Goal: Information Seeking & Learning: Learn about a topic

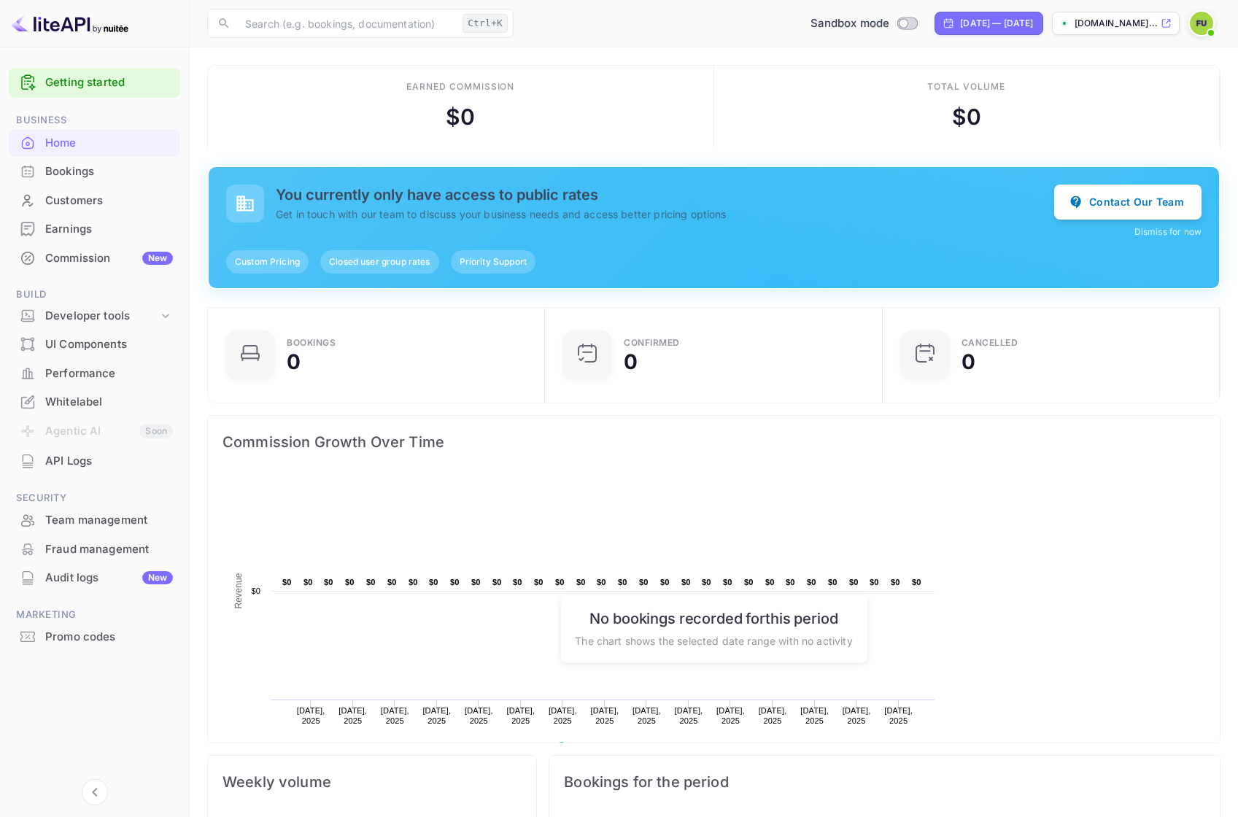
scroll to position [226, 318]
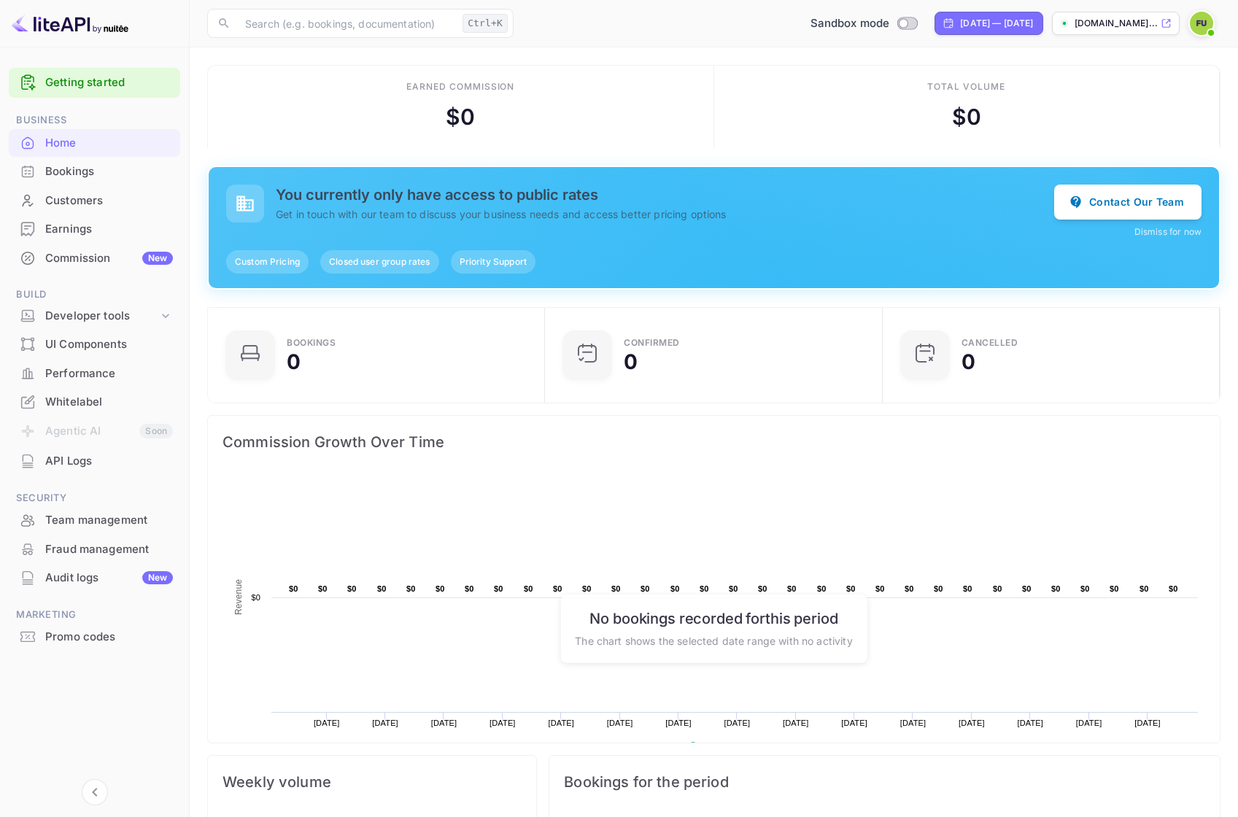
click at [133, 170] on div "Bookings" at bounding box center [109, 171] width 128 height 17
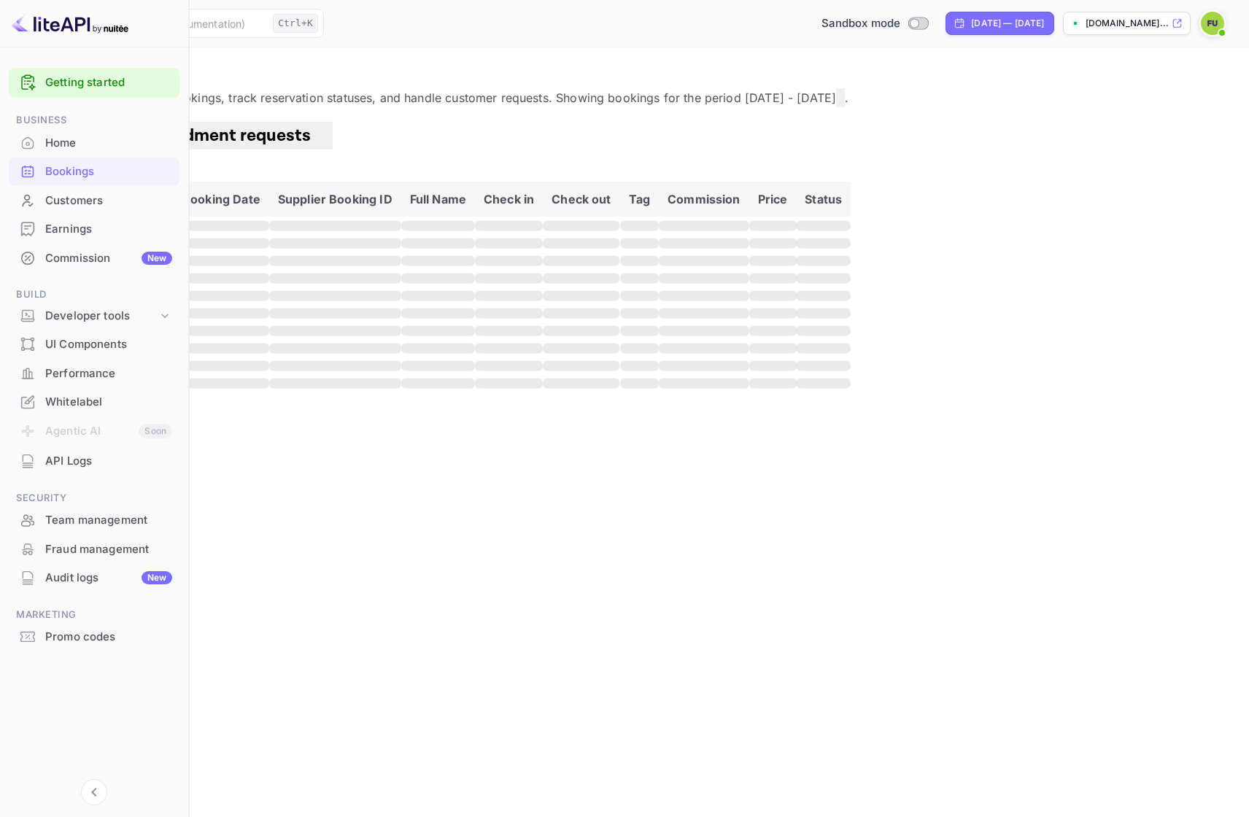
click at [85, 151] on div "Home" at bounding box center [94, 143] width 171 height 28
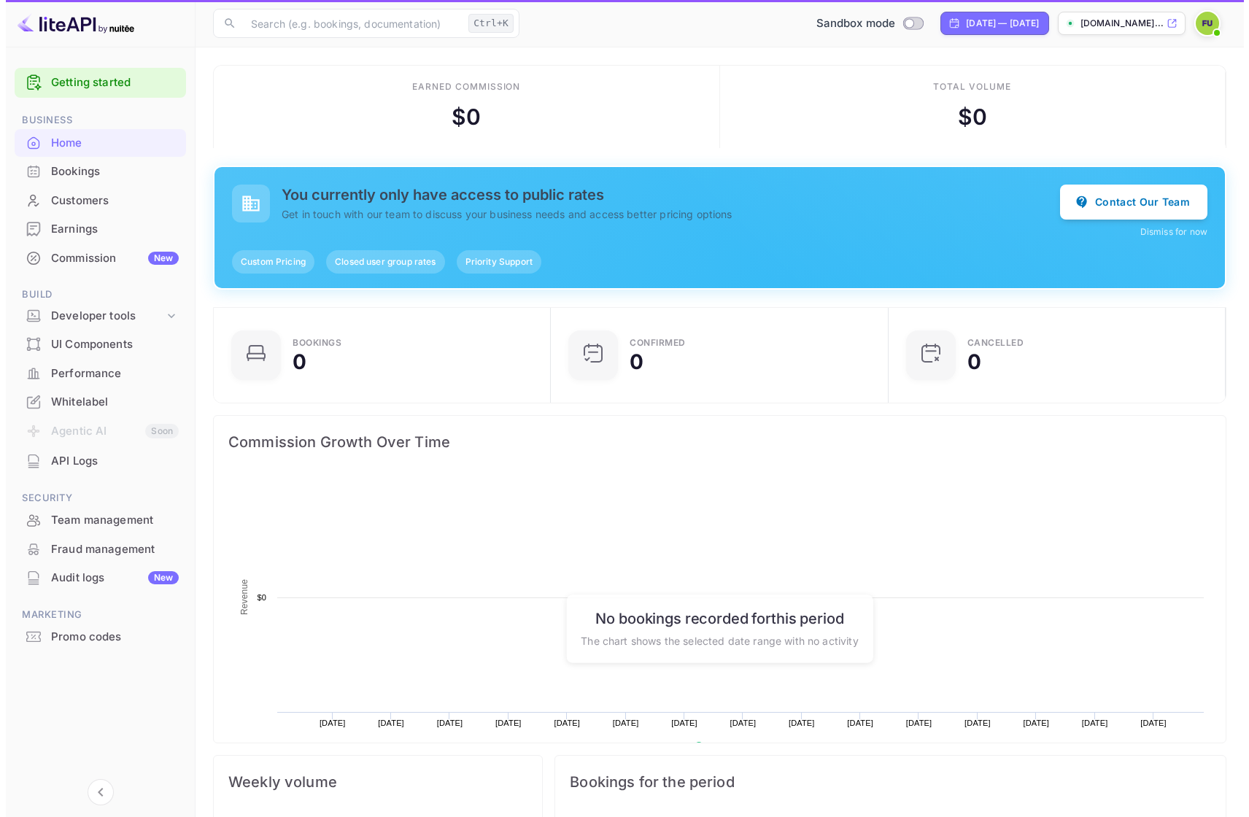
scroll to position [226, 318]
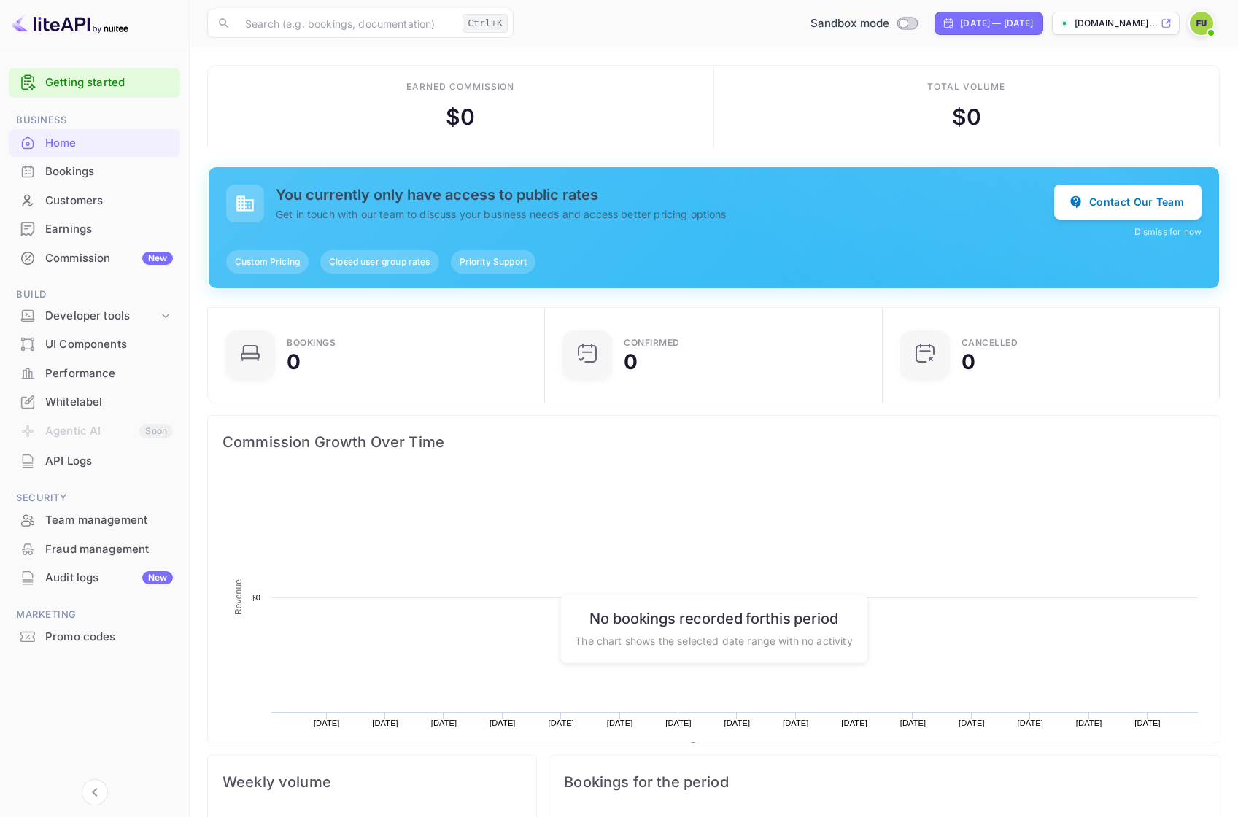
click at [68, 82] on link "Getting started" at bounding box center [109, 82] width 128 height 17
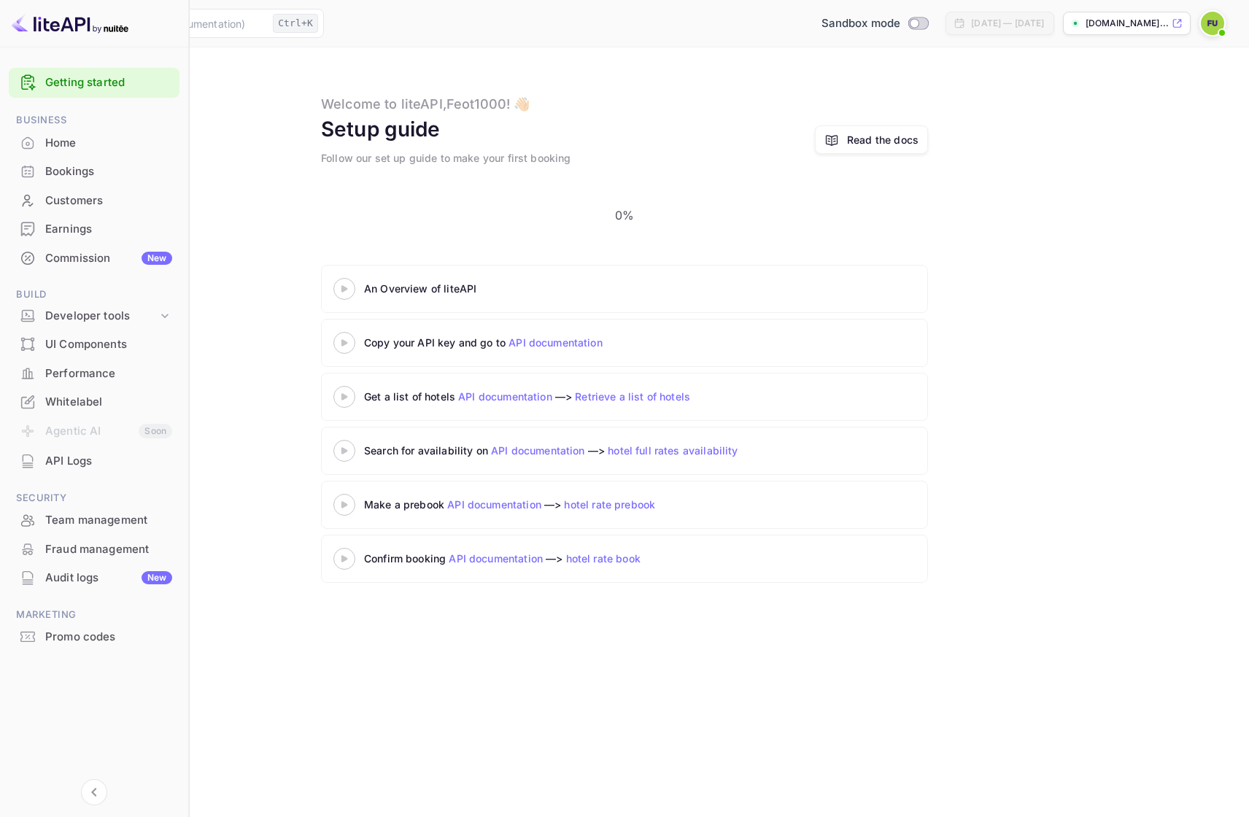
click at [541, 281] on div "An Overview of liteAPI" at bounding box center [546, 288] width 365 height 15
click at [347, 285] on 3 at bounding box center [344, 288] width 6 height 7
drag, startPoint x: 957, startPoint y: 171, endPoint x: 936, endPoint y: 101, distance: 72.4
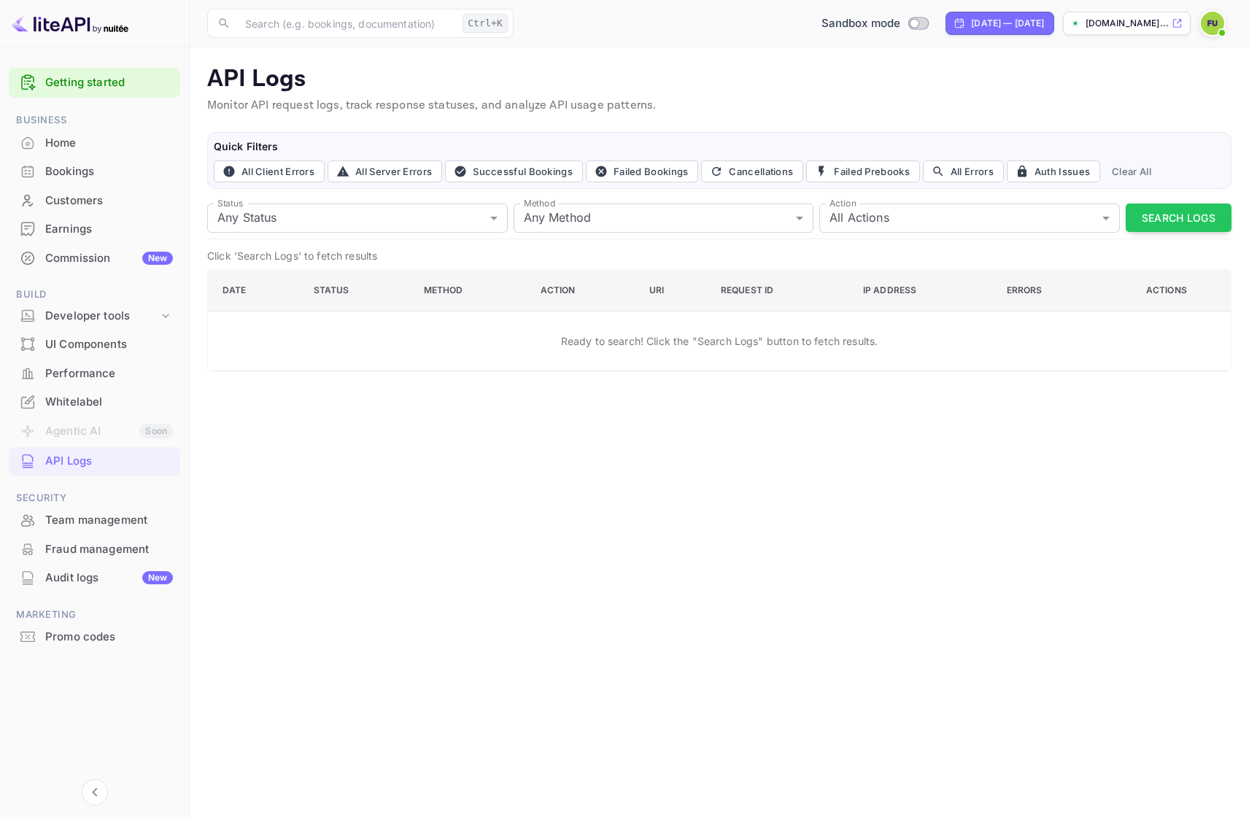
click at [71, 128] on li "Home" at bounding box center [94, 142] width 171 height 29
click at [73, 139] on div "Home" at bounding box center [109, 143] width 128 height 17
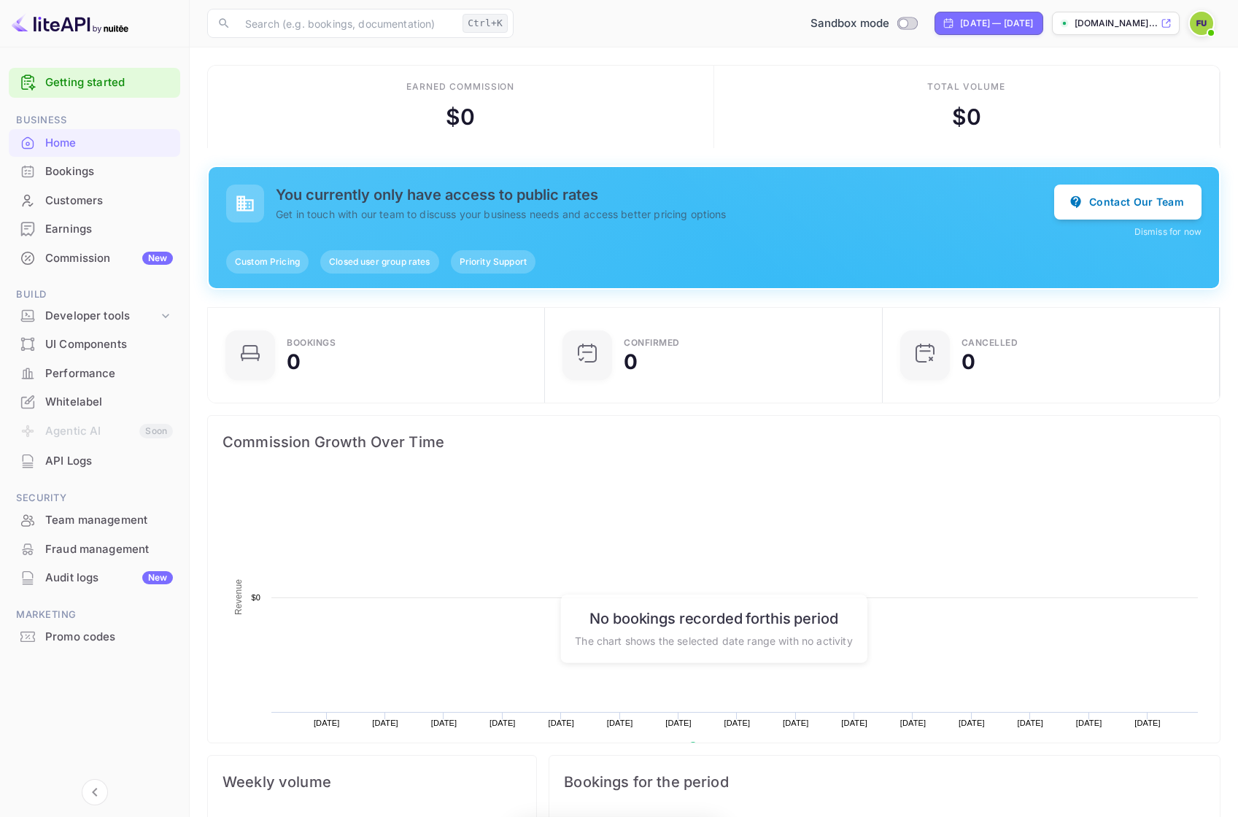
scroll to position [226, 318]
click at [253, 268] on div "Custom Pricing" at bounding box center [267, 261] width 82 height 23
click at [1177, 206] on button "Contact Our Team" at bounding box center [1127, 201] width 147 height 35
click at [127, 179] on div "Bookings" at bounding box center [109, 171] width 128 height 17
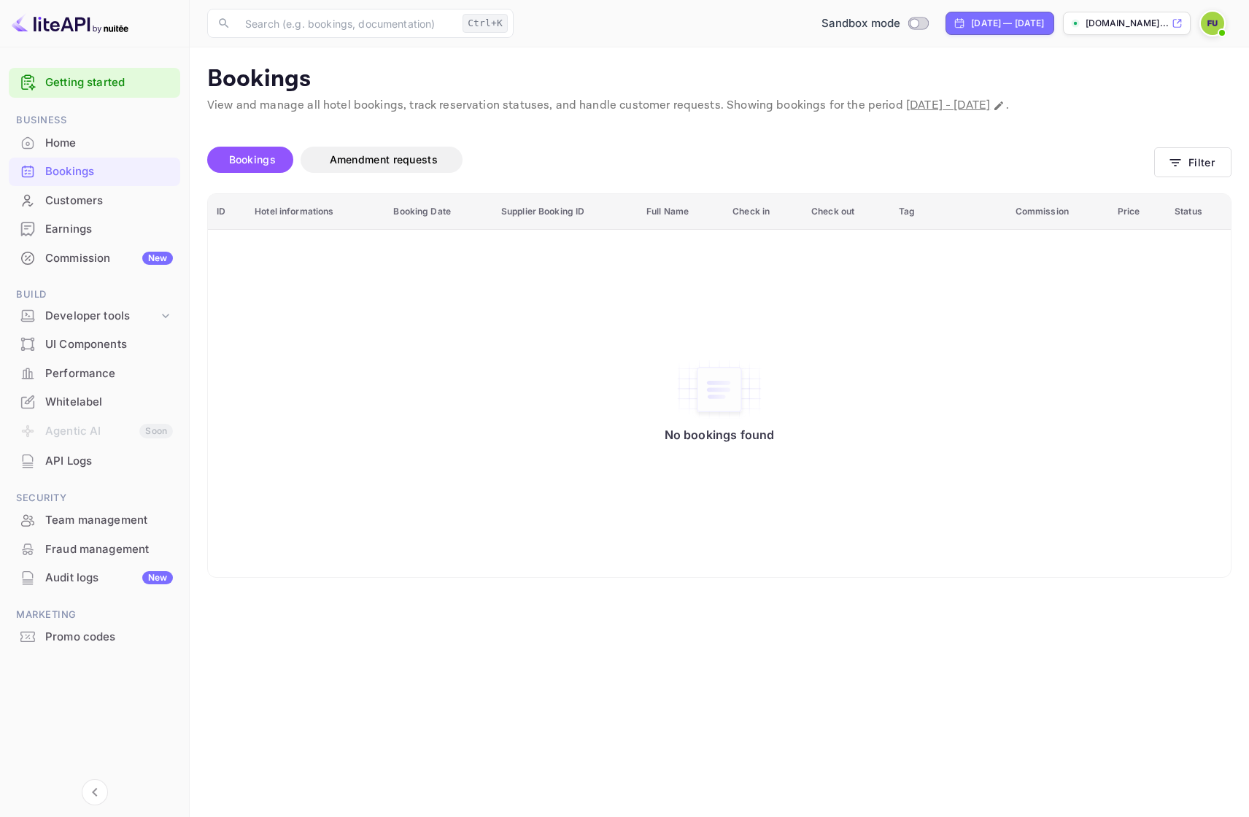
click at [101, 207] on div "Customers" at bounding box center [109, 201] width 128 height 17
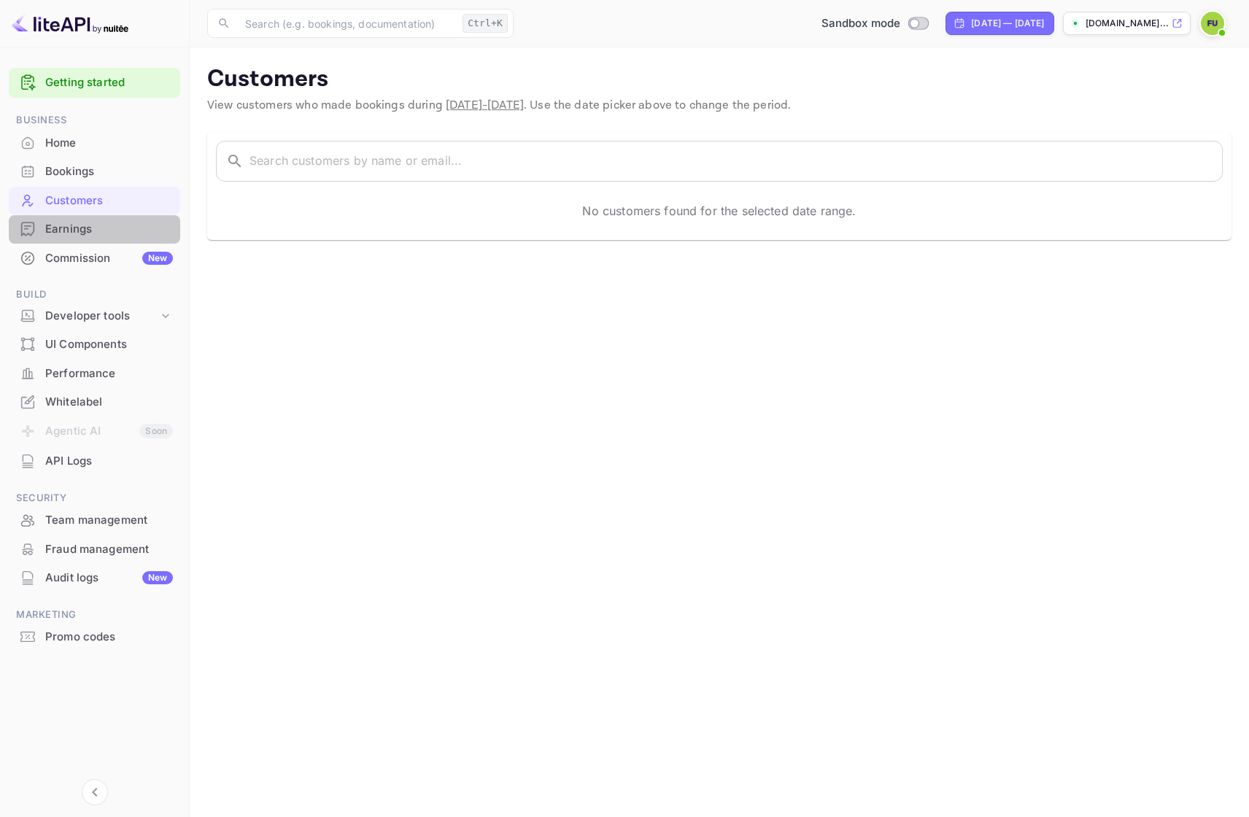
click at [101, 233] on div "Earnings" at bounding box center [109, 229] width 128 height 17
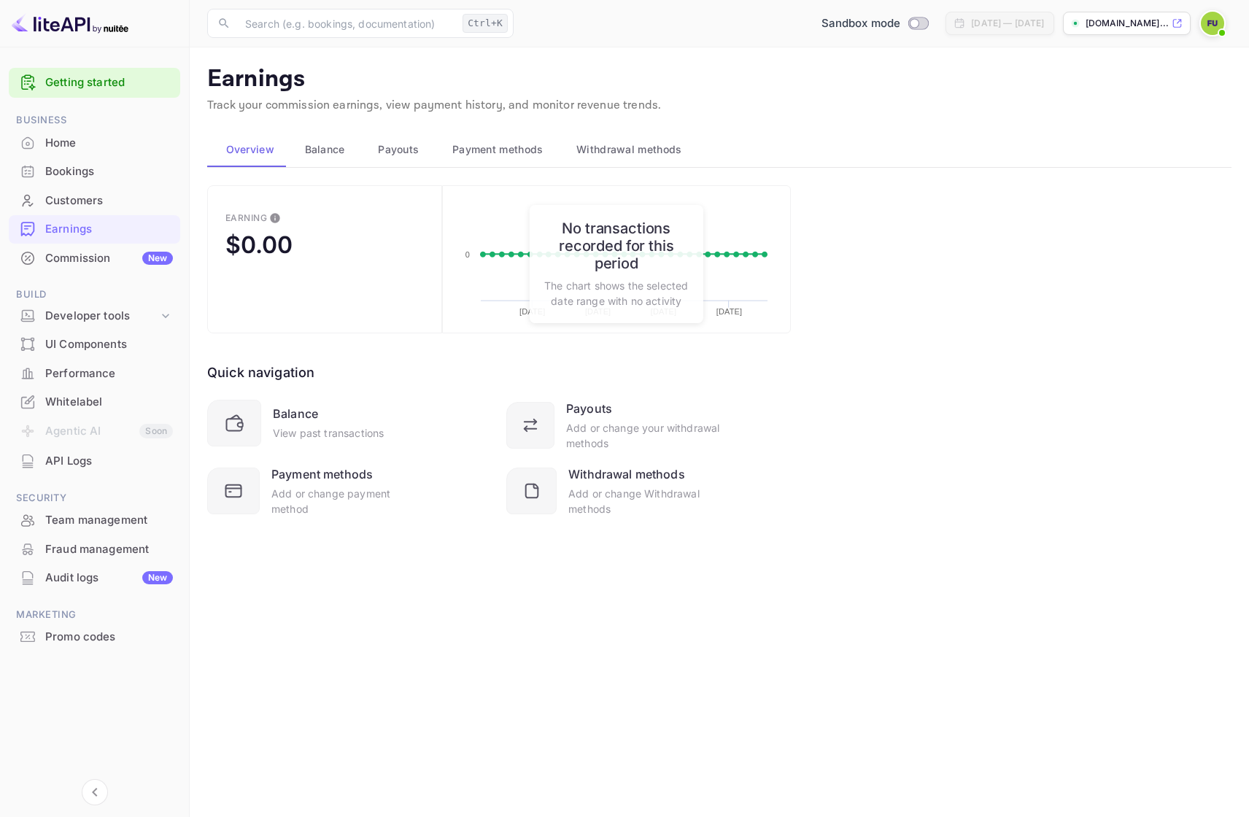
click at [372, 146] on div "Payouts" at bounding box center [396, 150] width 51 height 18
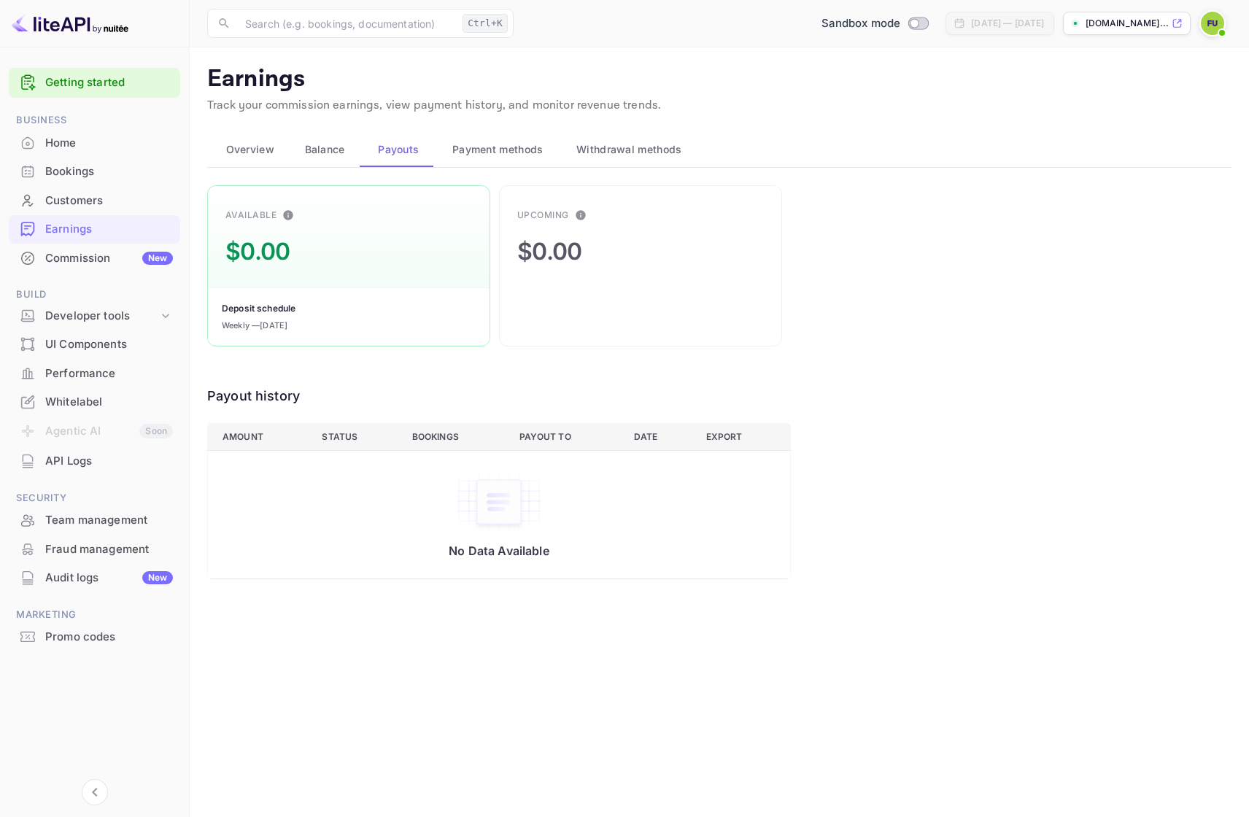
click at [334, 152] on span "Balance" at bounding box center [325, 150] width 40 height 18
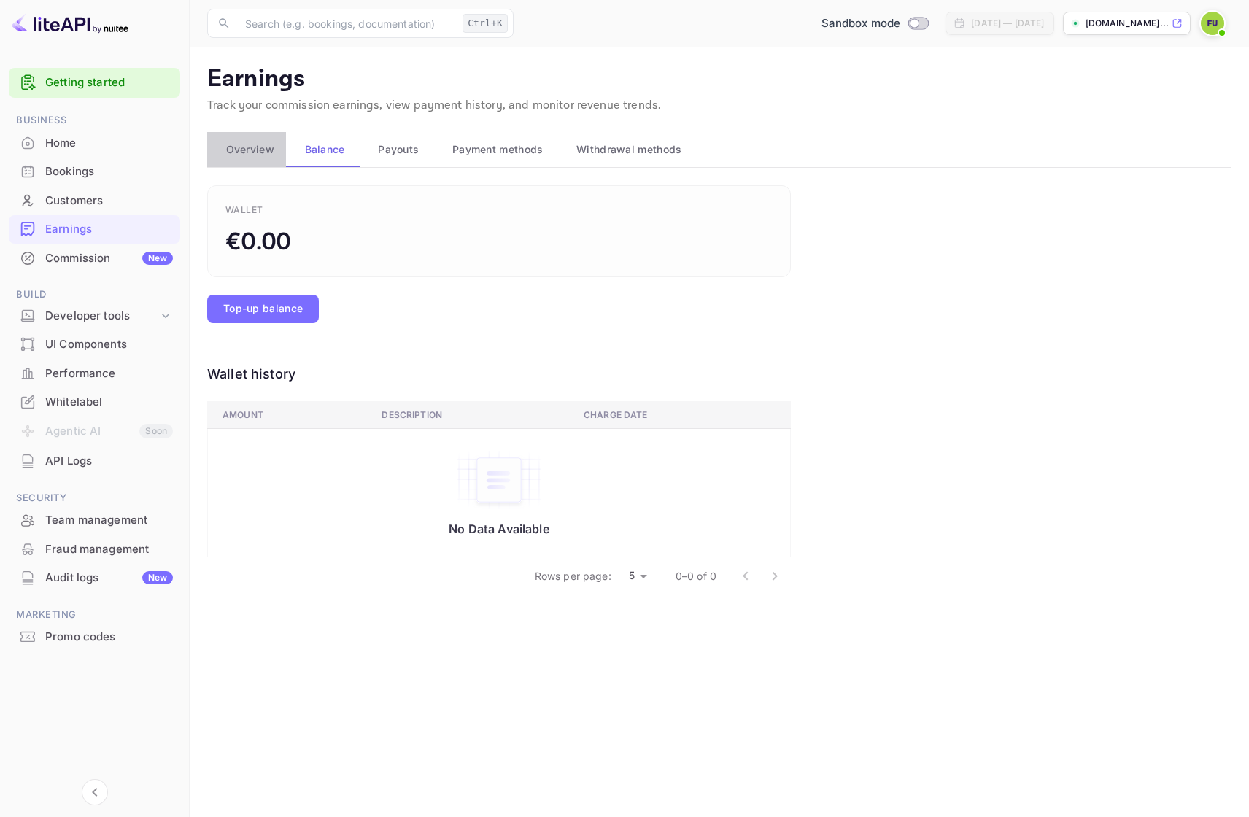
click at [261, 152] on span "Overview" at bounding box center [250, 150] width 48 height 18
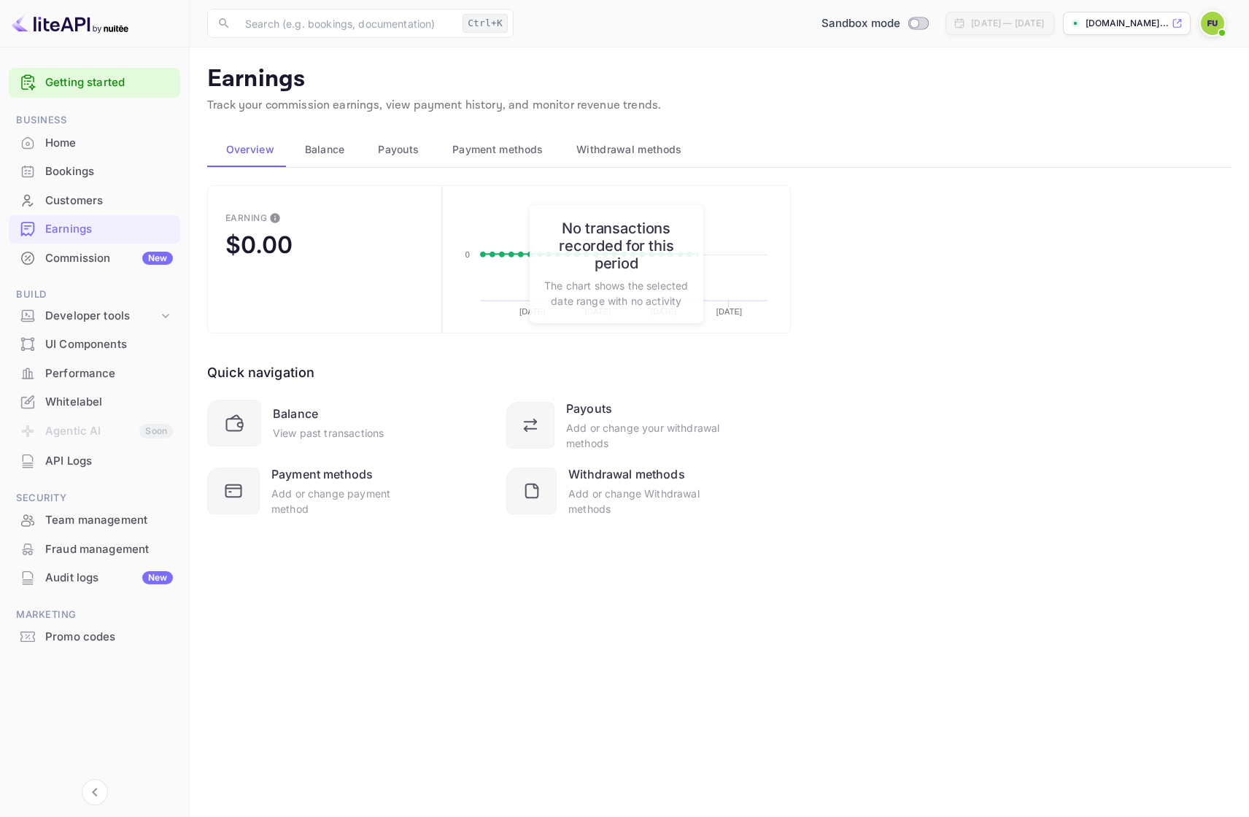
click at [87, 265] on div "Commission New" at bounding box center [109, 258] width 128 height 17
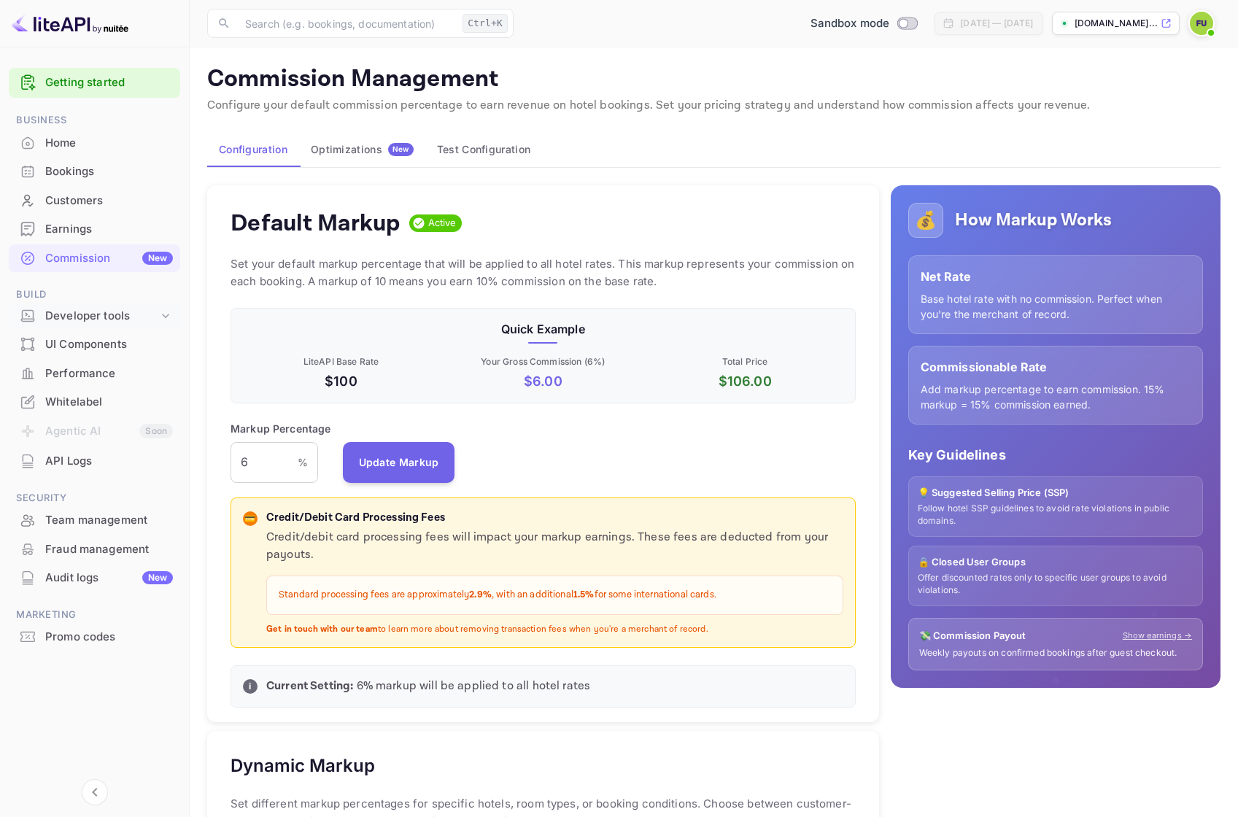
scroll to position [248, 613]
click at [84, 322] on div "Developer tools" at bounding box center [101, 316] width 113 height 17
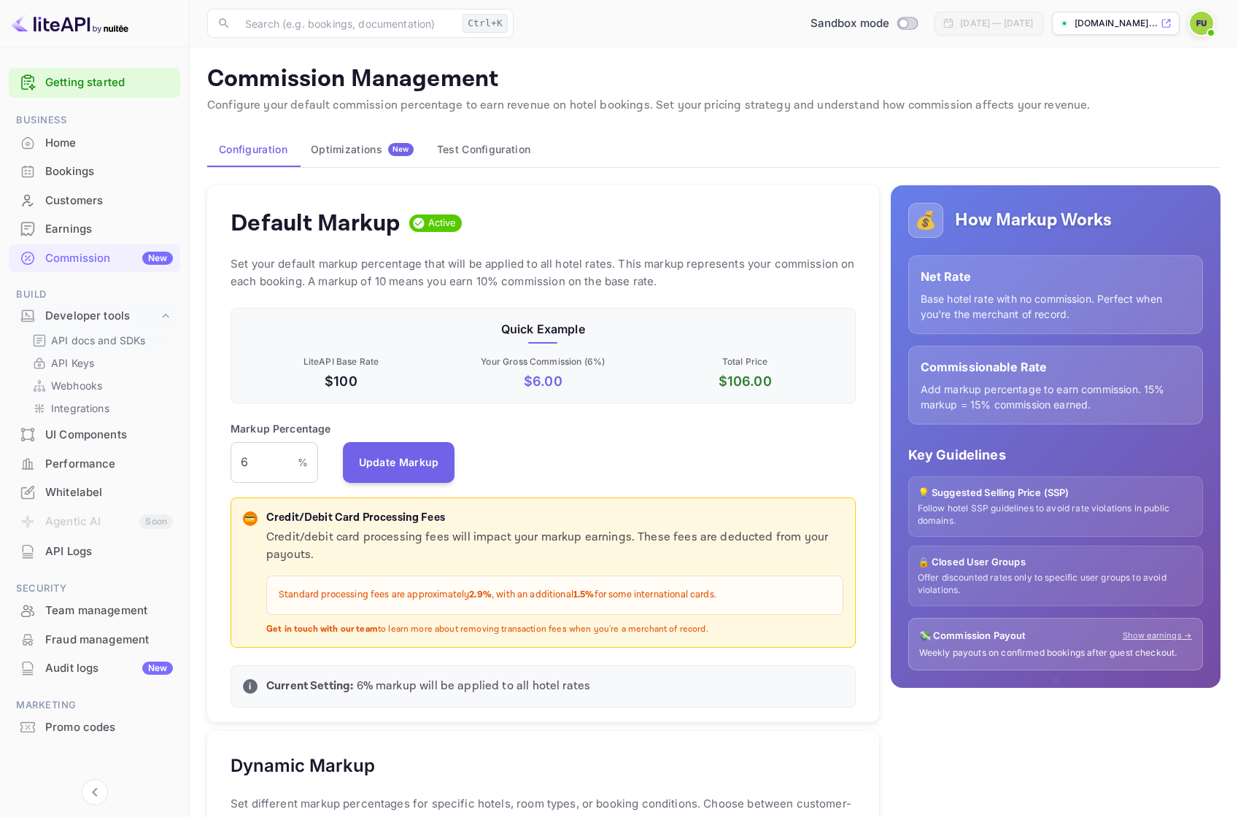
click at [83, 346] on p "API docs and SDKs" at bounding box center [98, 340] width 95 height 15
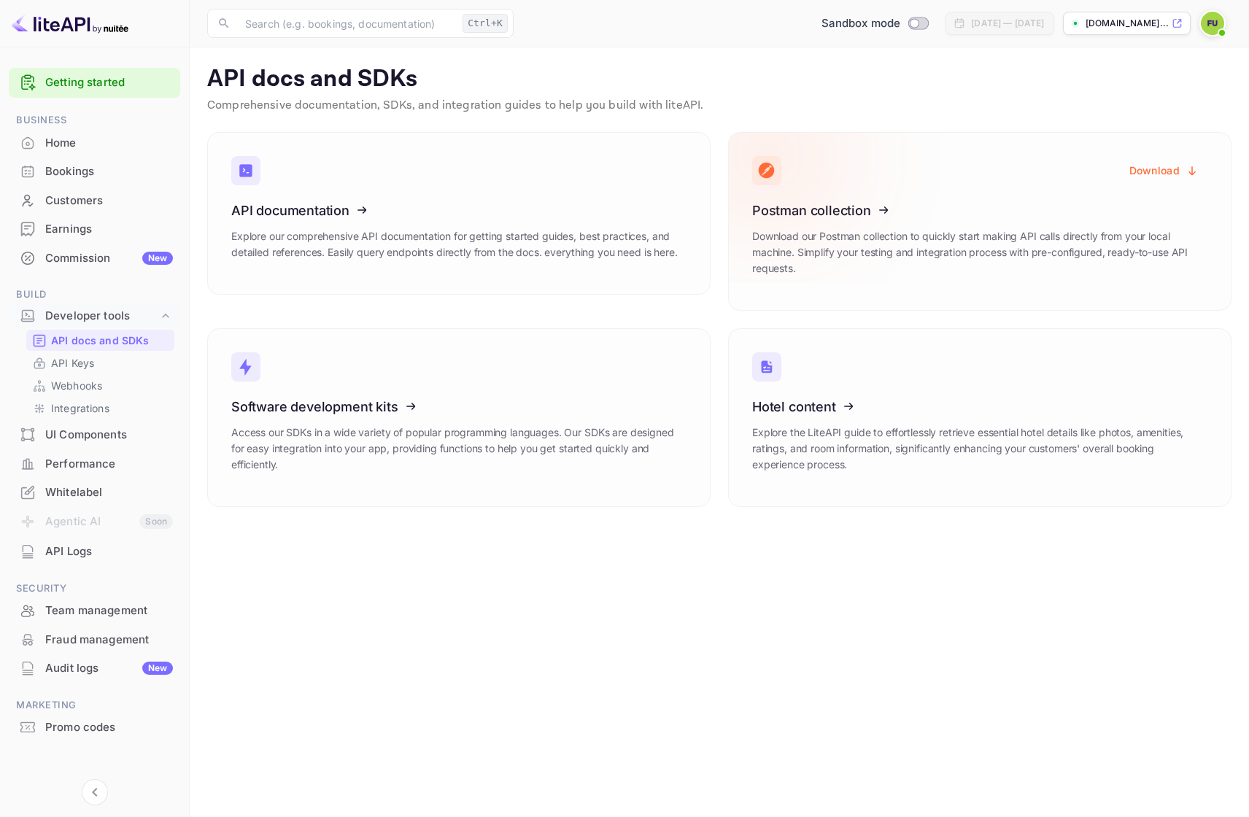
click at [1167, 169] on button "Download" at bounding box center [1163, 170] width 87 height 28
click at [116, 365] on link "API Keys" at bounding box center [100, 362] width 136 height 15
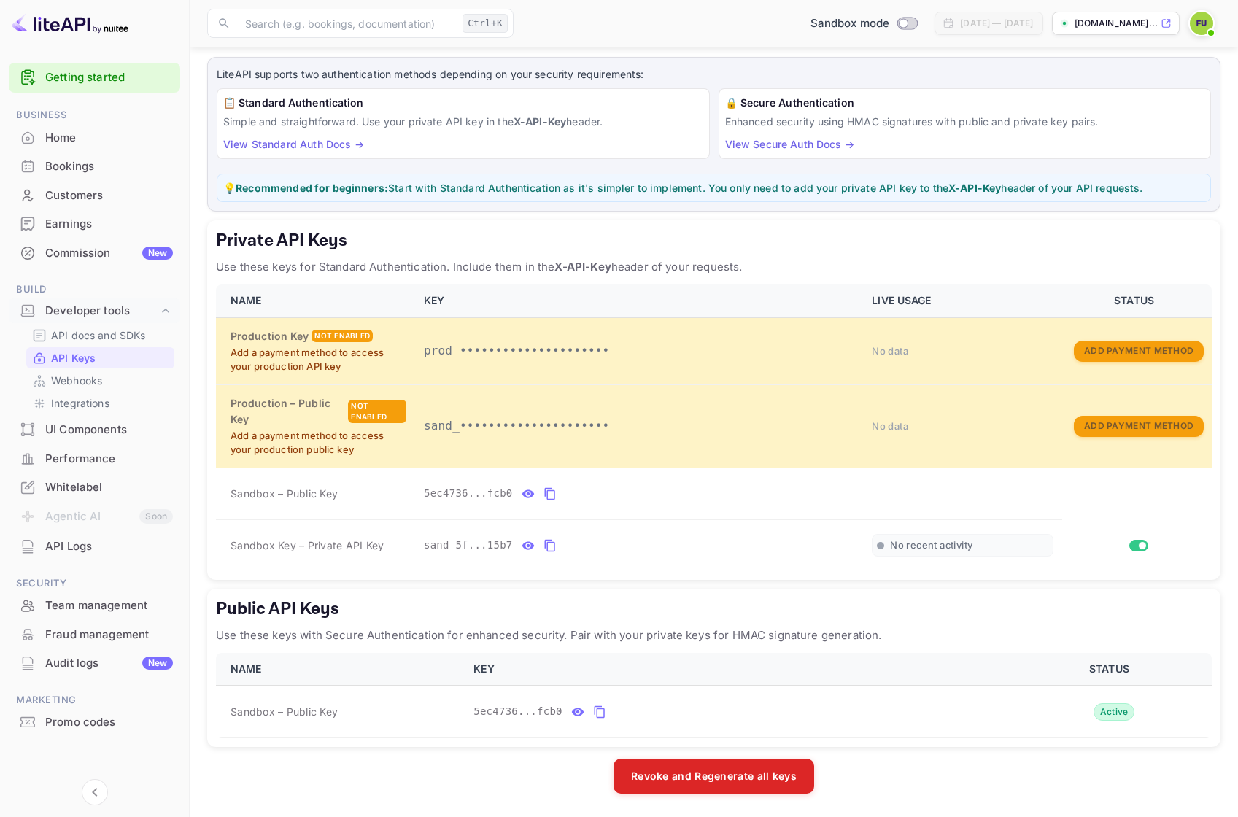
scroll to position [6, 0]
click at [93, 405] on p "Integrations" at bounding box center [80, 402] width 58 height 15
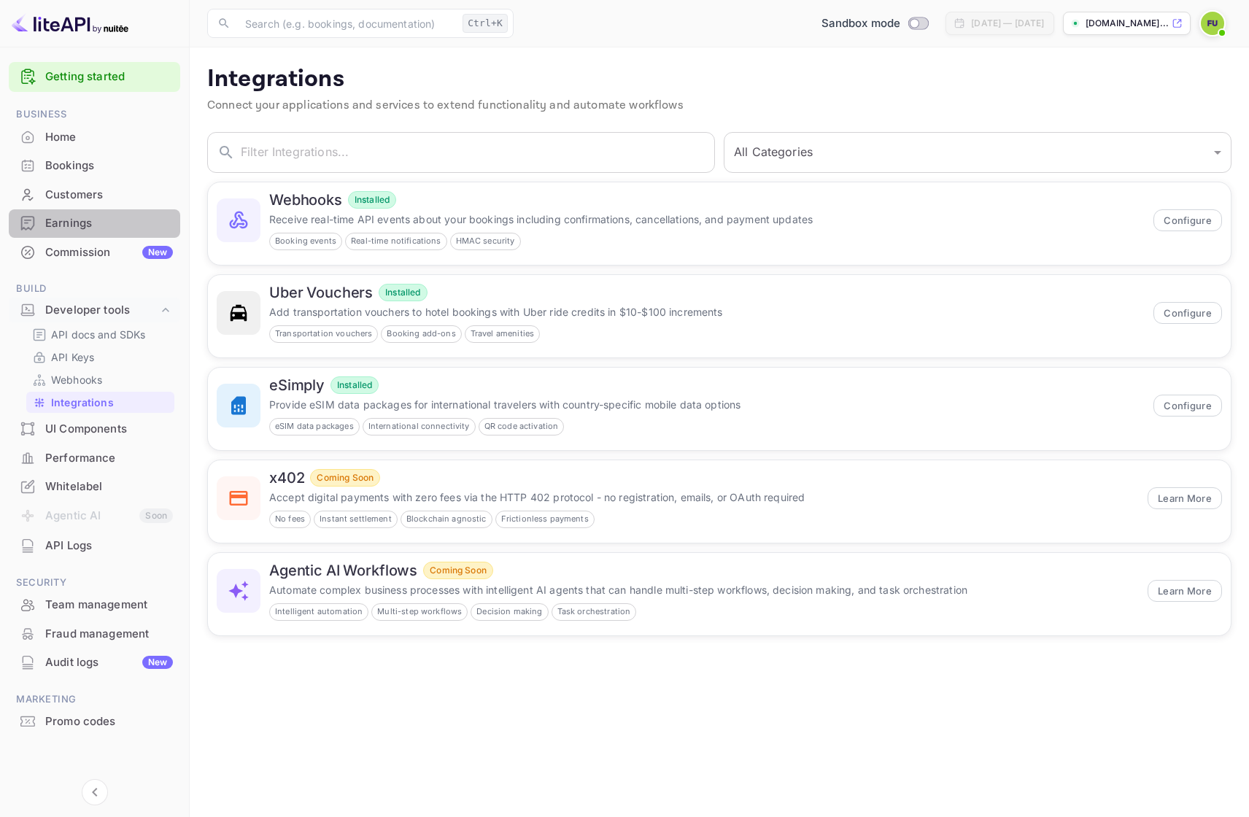
click at [88, 210] on div "Earnings" at bounding box center [94, 223] width 171 height 28
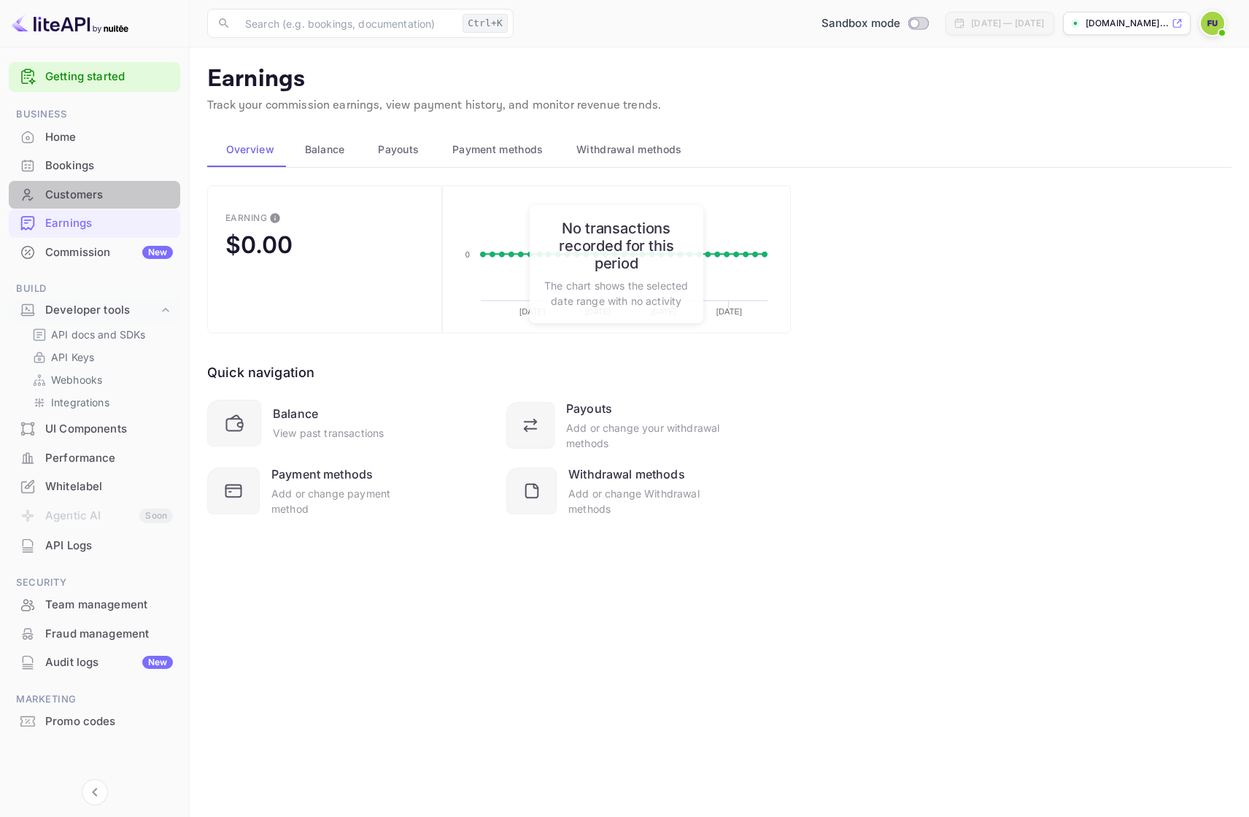
click at [95, 193] on div "Customers" at bounding box center [109, 195] width 128 height 17
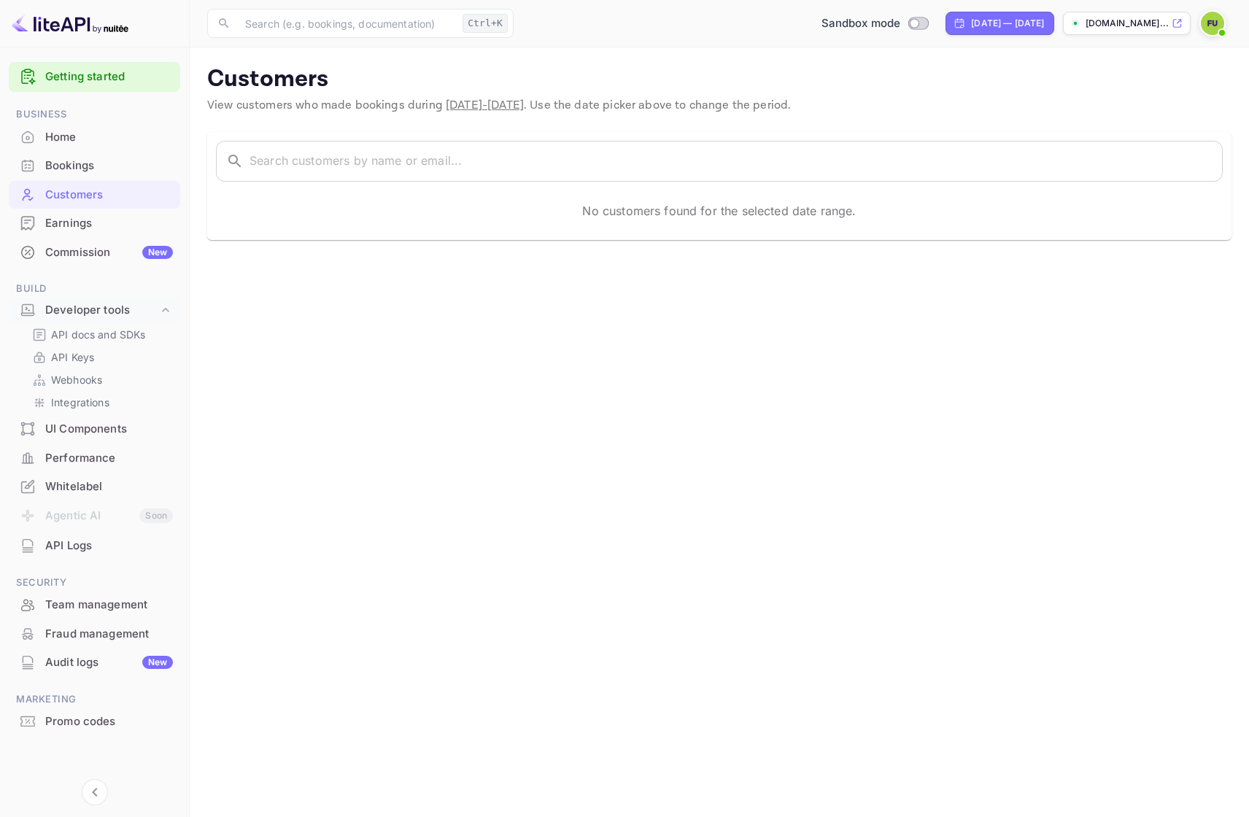
click at [93, 166] on div "Bookings" at bounding box center [109, 166] width 128 height 17
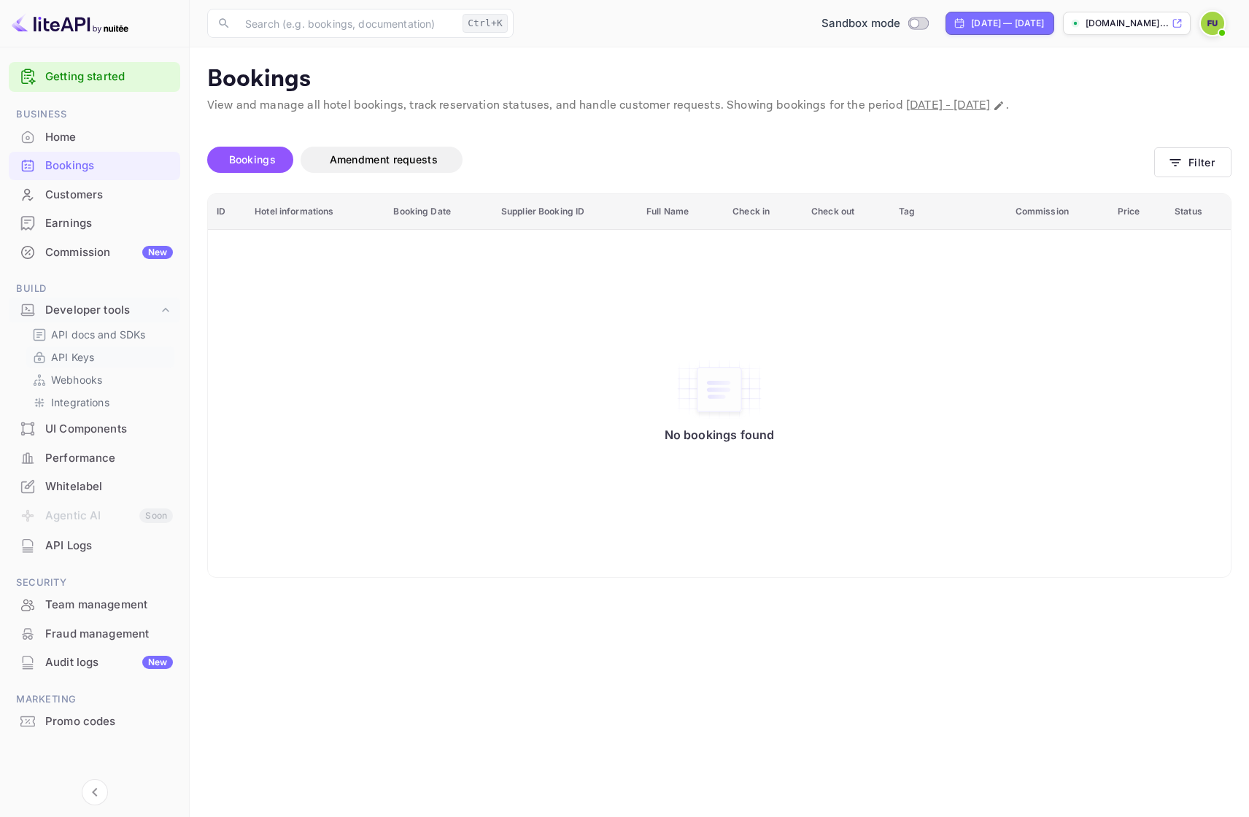
click at [124, 358] on link "API Keys" at bounding box center [100, 356] width 136 height 15
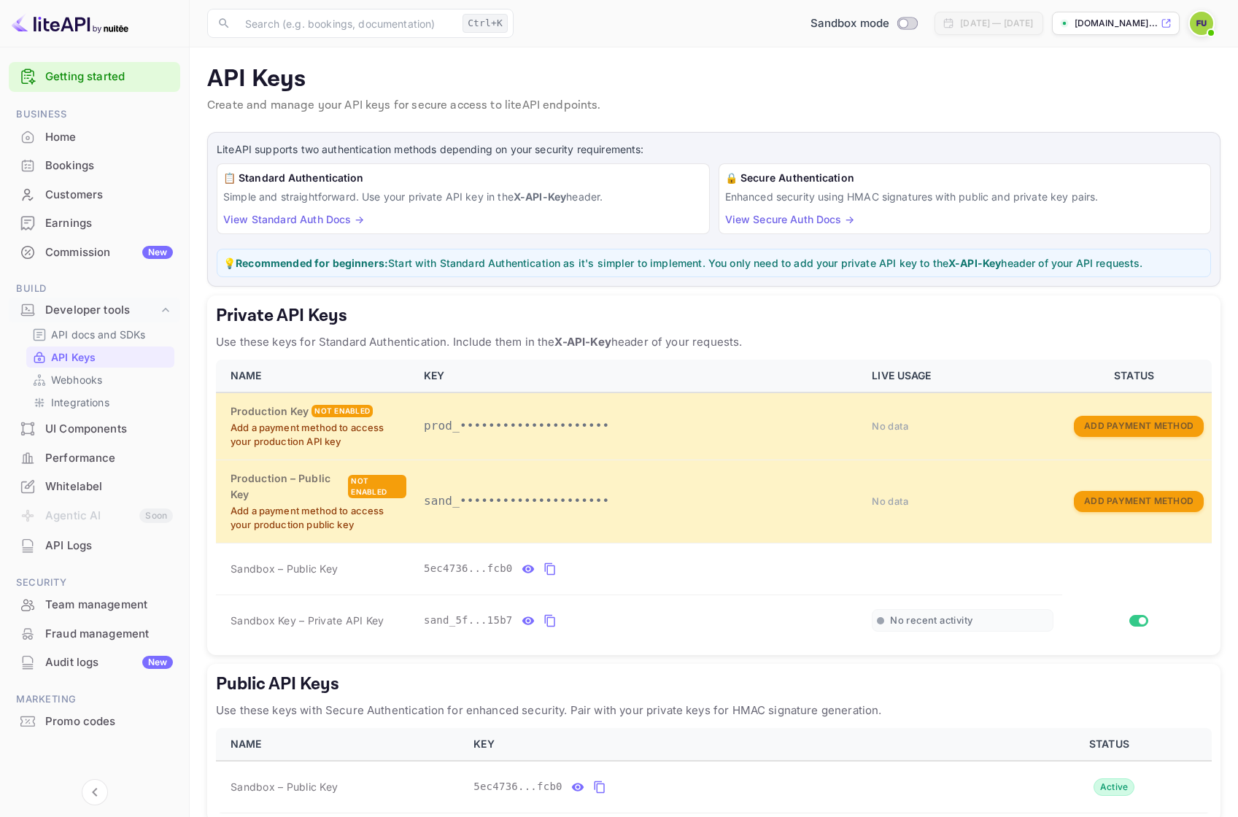
click at [1084, 98] on p "Create and manage your API keys for secure access to liteAPI endpoints." at bounding box center [713, 106] width 1013 height 18
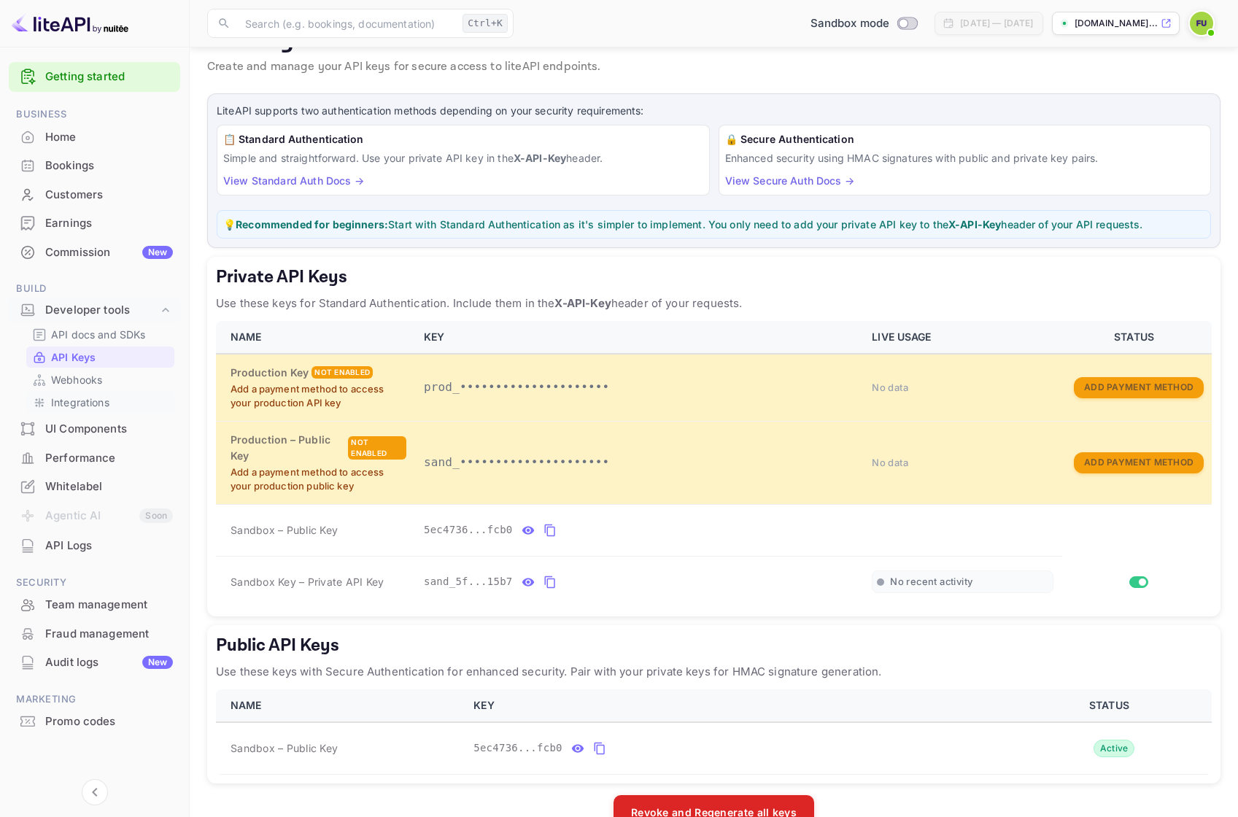
scroll to position [75, 0]
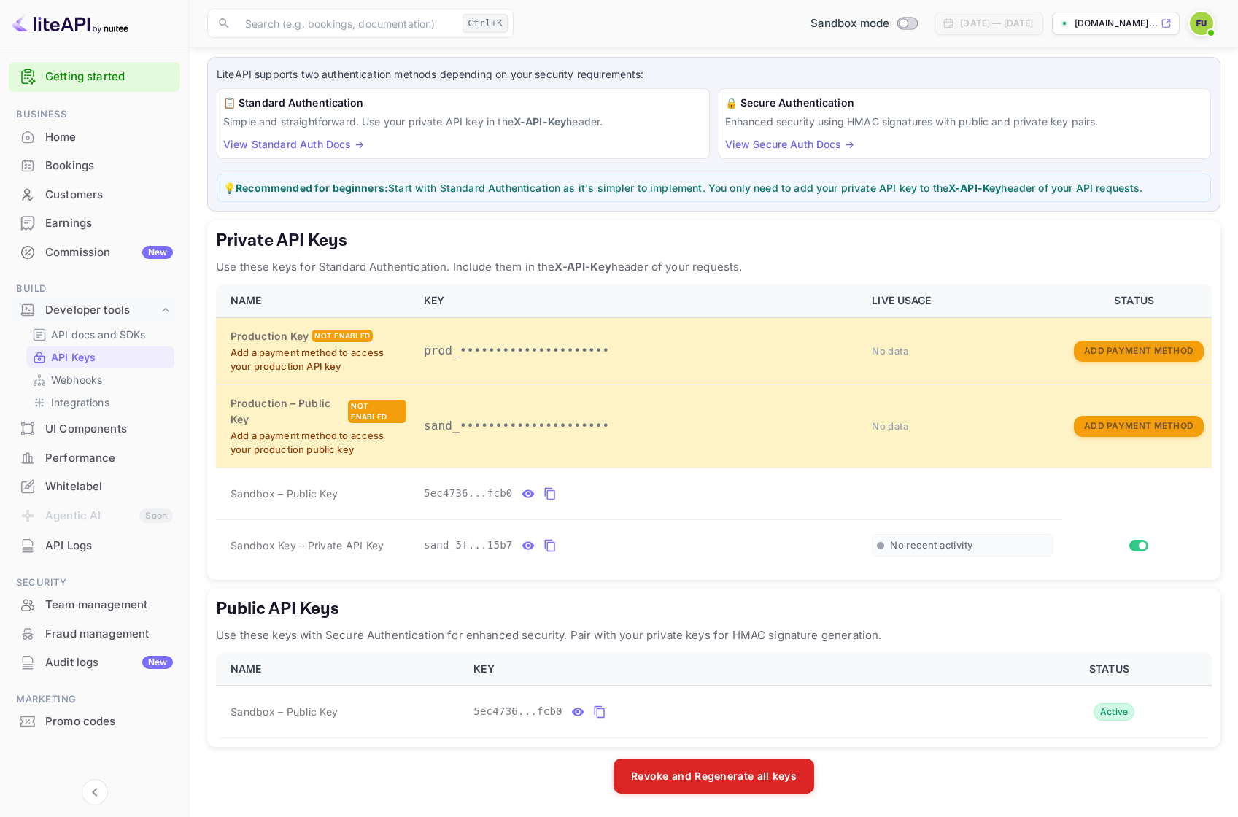
click at [90, 187] on div "Customers" at bounding box center [109, 195] width 128 height 17
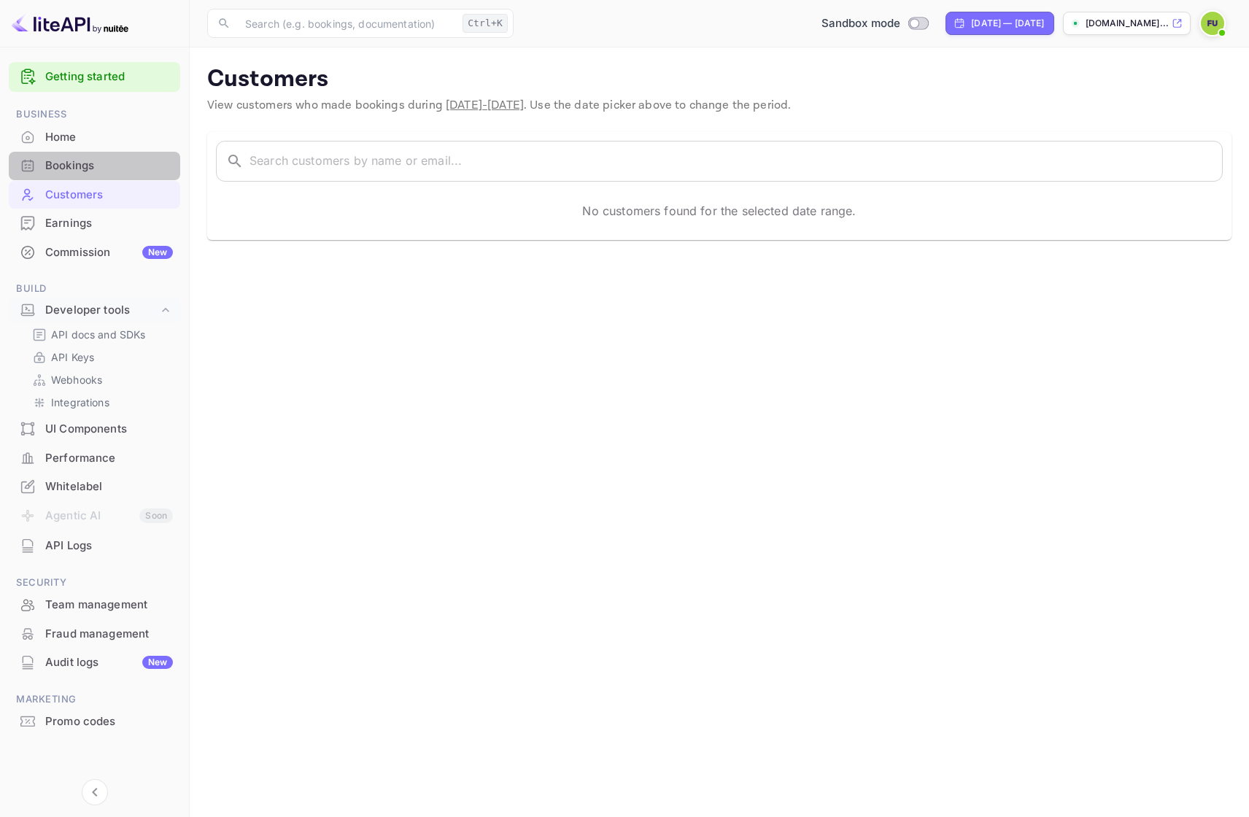
click at [110, 174] on div "Bookings" at bounding box center [94, 166] width 171 height 28
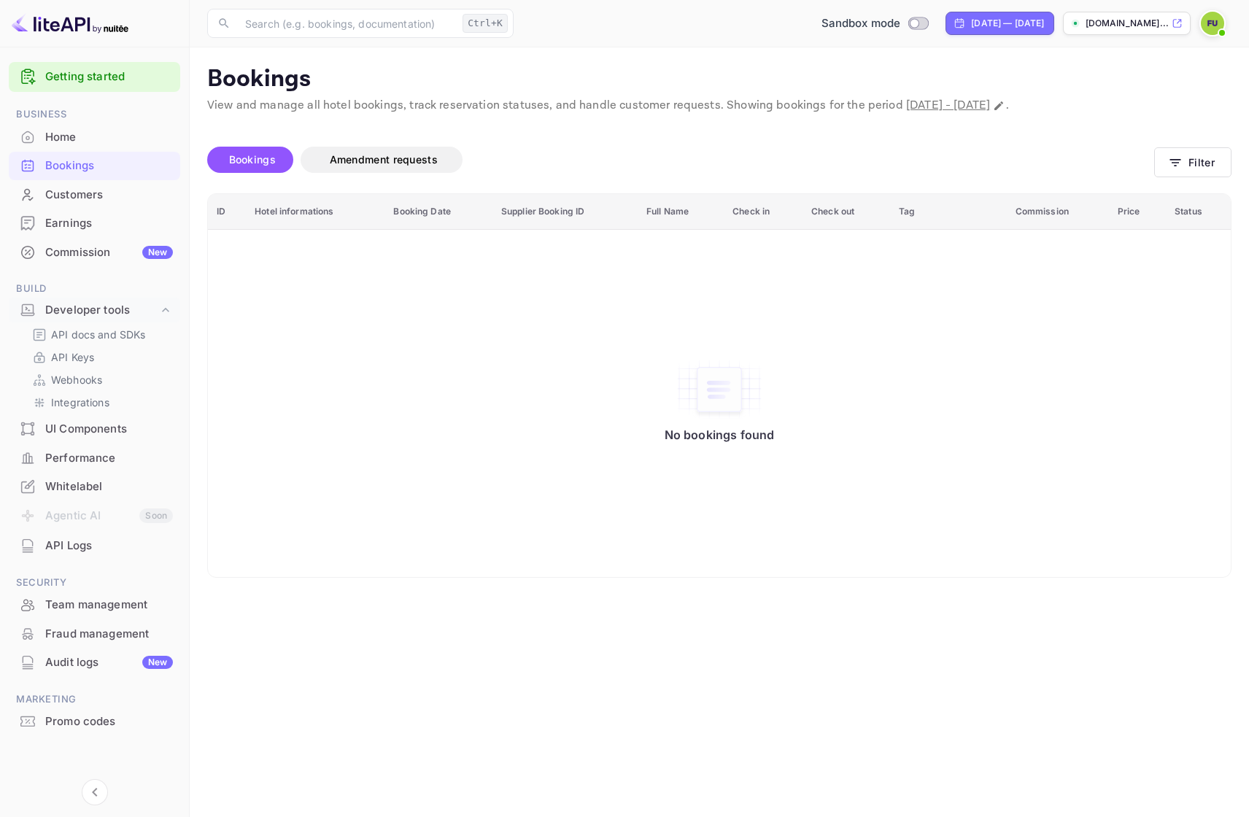
click at [90, 534] on div "API Logs" at bounding box center [94, 546] width 171 height 28
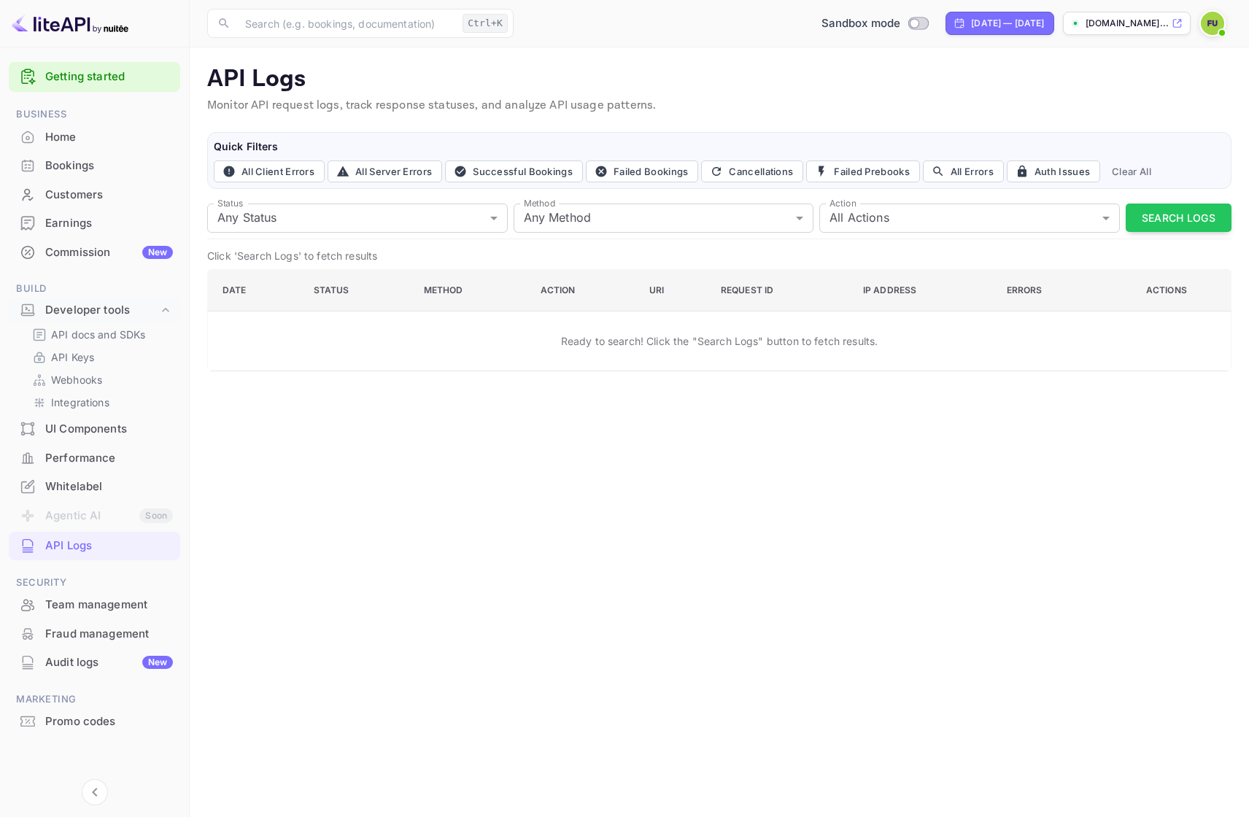
drag, startPoint x: 1090, startPoint y: 116, endPoint x: 1073, endPoint y: 116, distance: 17.5
click at [1090, 116] on div "API Logs Monitor API request logs, track response statuses, and analyze API usa…" at bounding box center [719, 92] width 1024 height 55
click at [90, 351] on p "API Keys" at bounding box center [72, 356] width 43 height 15
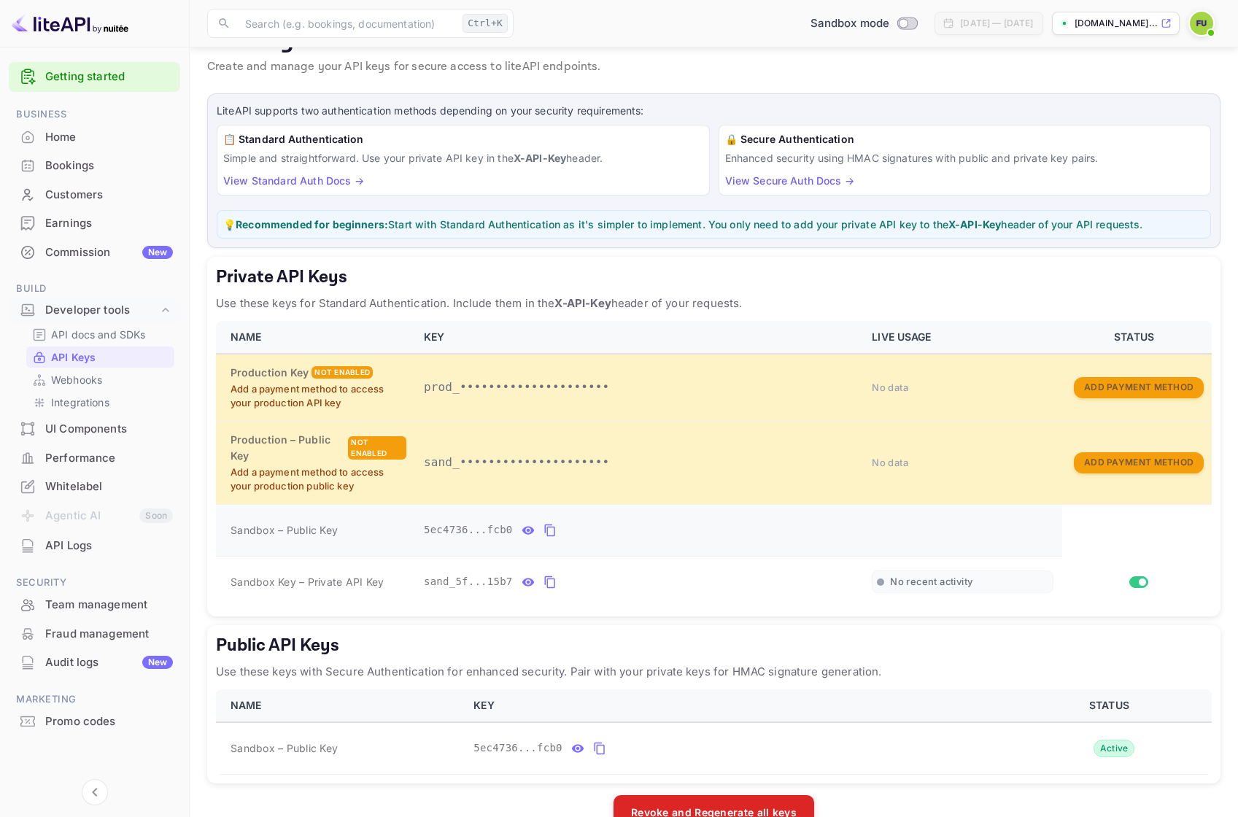
scroll to position [75, 0]
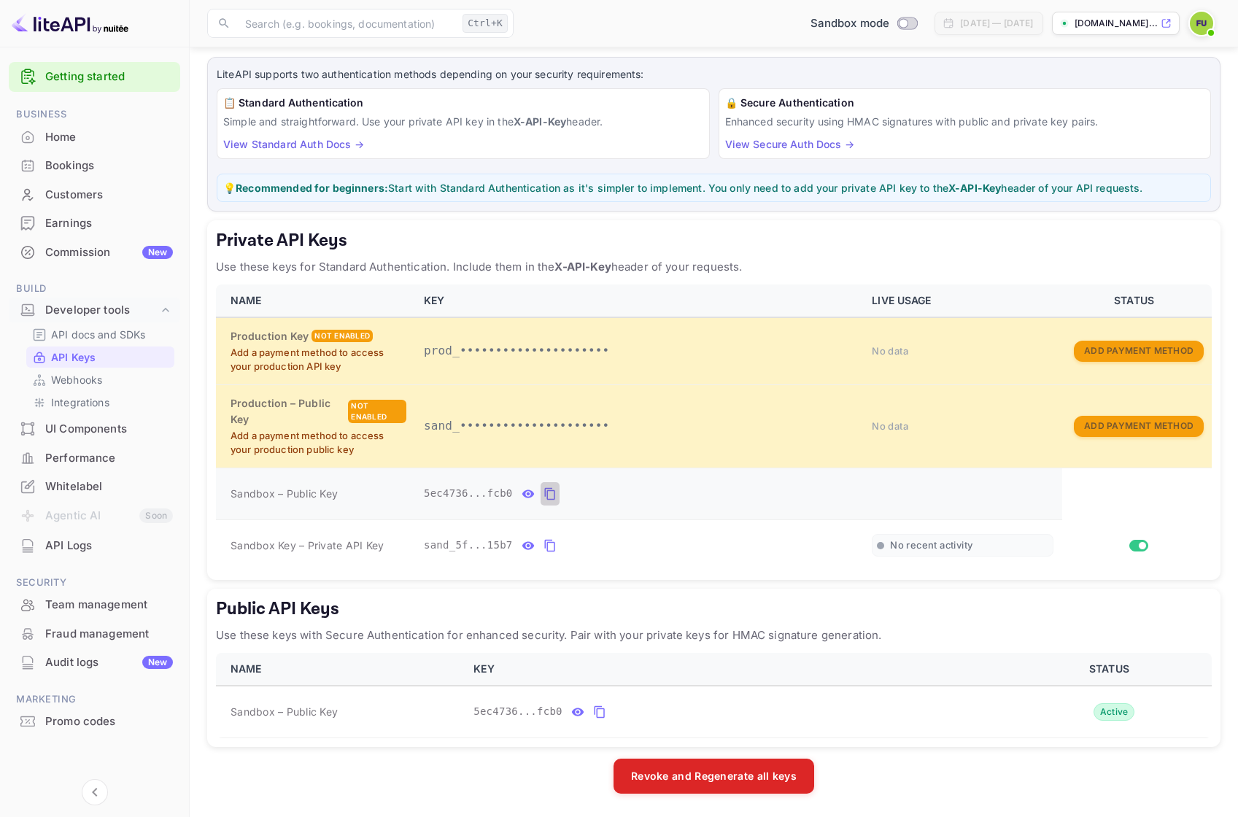
click at [543, 495] on icon "private api keys table" at bounding box center [549, 494] width 13 height 18
click at [1024, 247] on h5 "Private API Keys" at bounding box center [713, 240] width 995 height 23
click at [113, 487] on div "Whitelabel" at bounding box center [109, 486] width 128 height 17
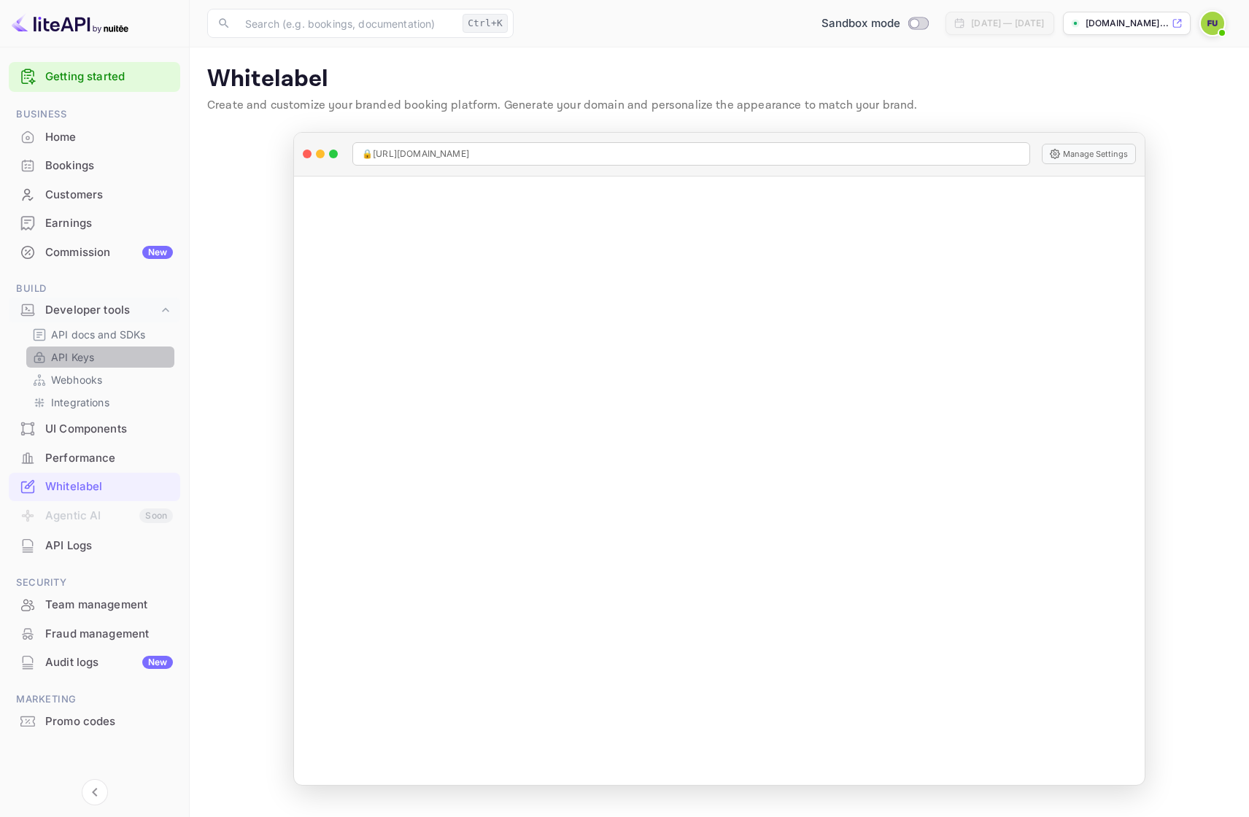
click at [82, 354] on p "API Keys" at bounding box center [72, 356] width 43 height 15
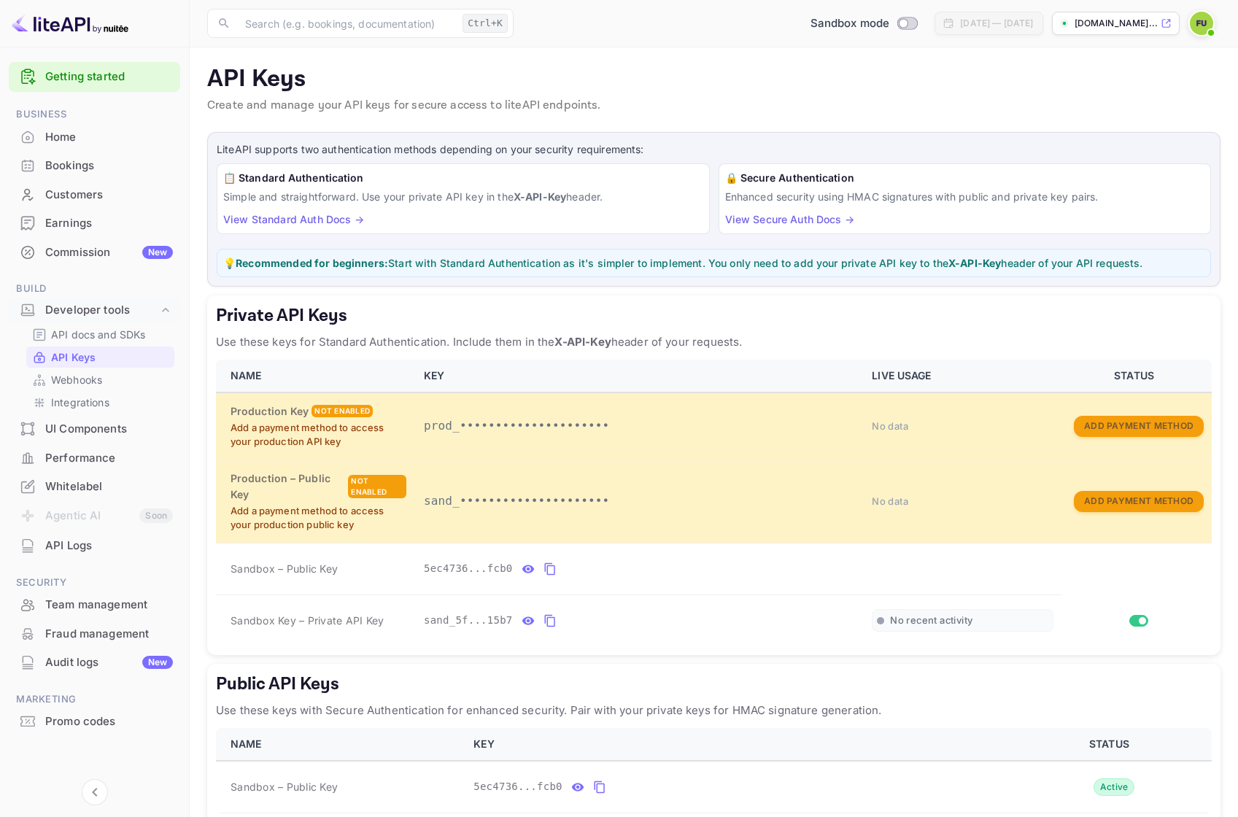
click at [883, 96] on div "API Keys Create and manage your API keys for secure access to liteAPI endpoints." at bounding box center [713, 92] width 1013 height 55
click at [109, 79] on link "Getting started" at bounding box center [109, 77] width 128 height 17
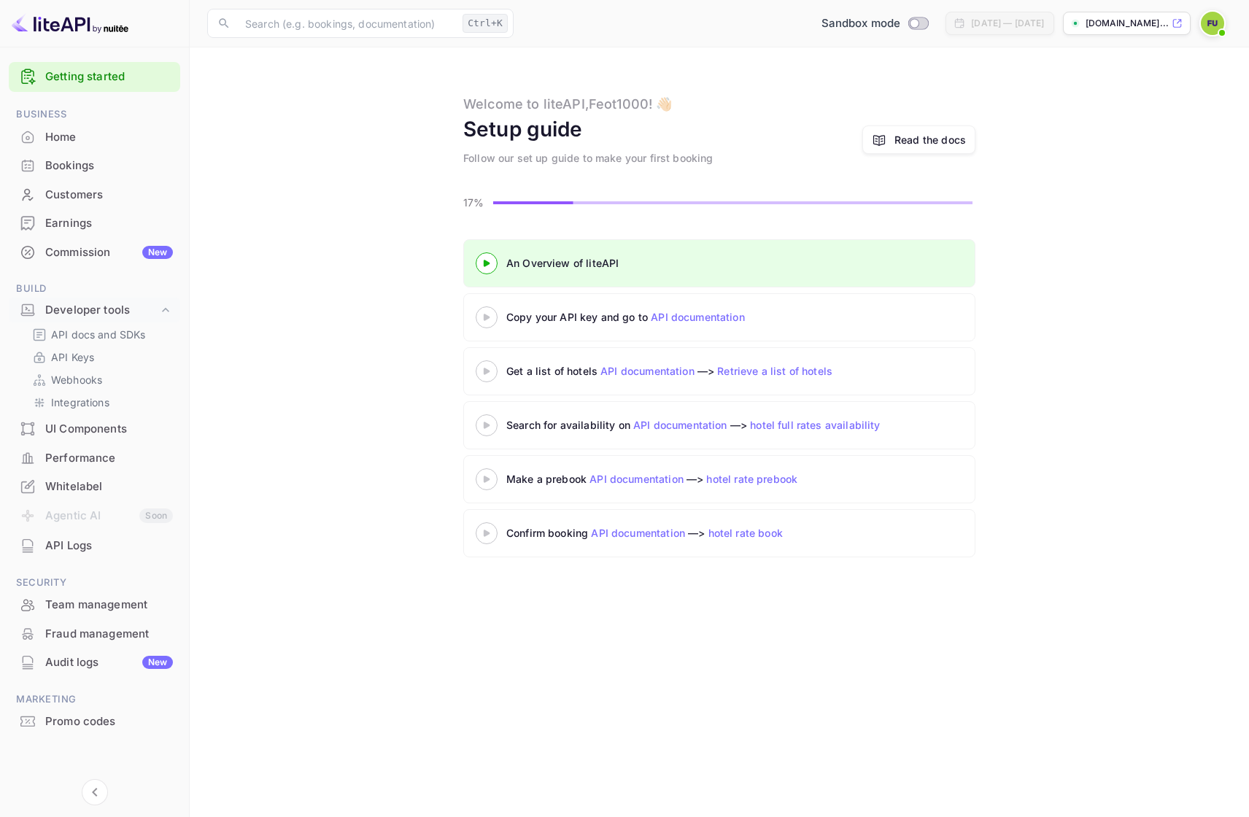
click at [98, 464] on div "Performance" at bounding box center [109, 458] width 128 height 17
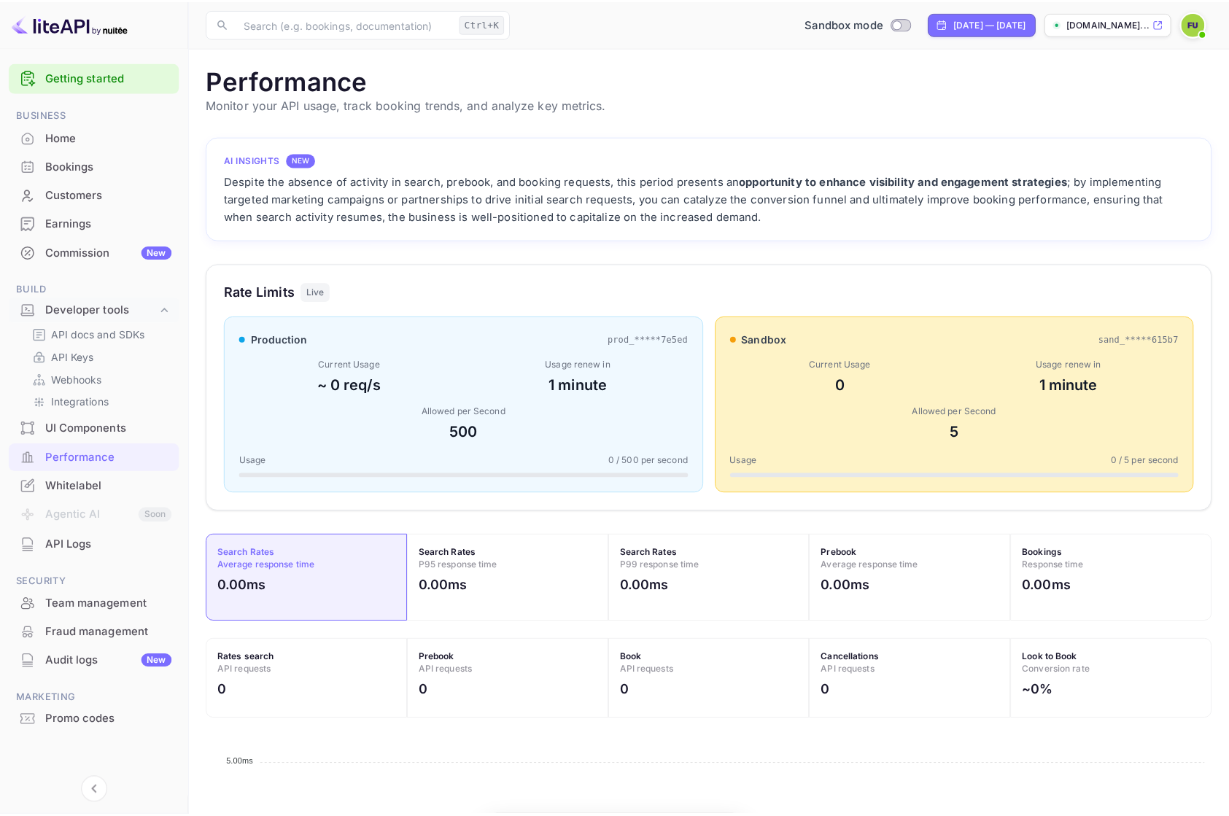
scroll to position [365, 1002]
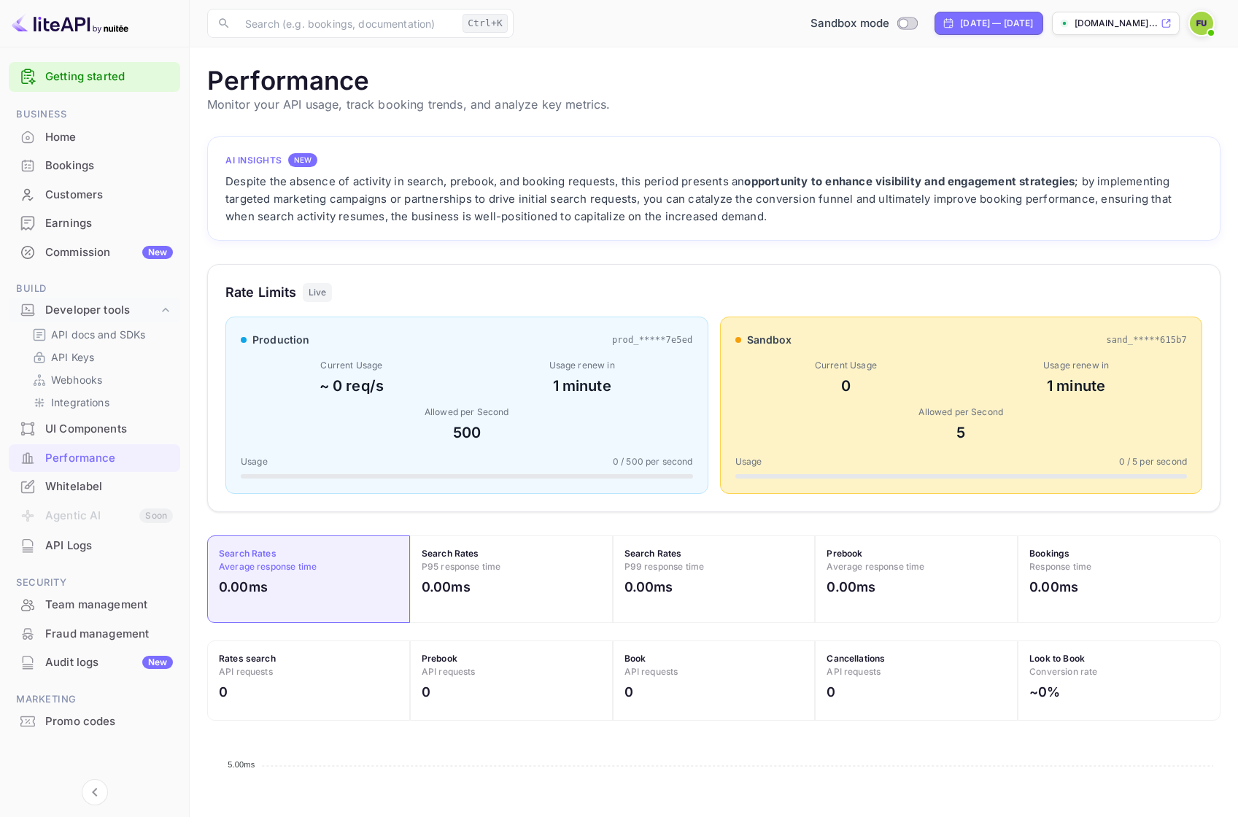
click at [82, 478] on div "Whitelabel" at bounding box center [109, 486] width 128 height 17
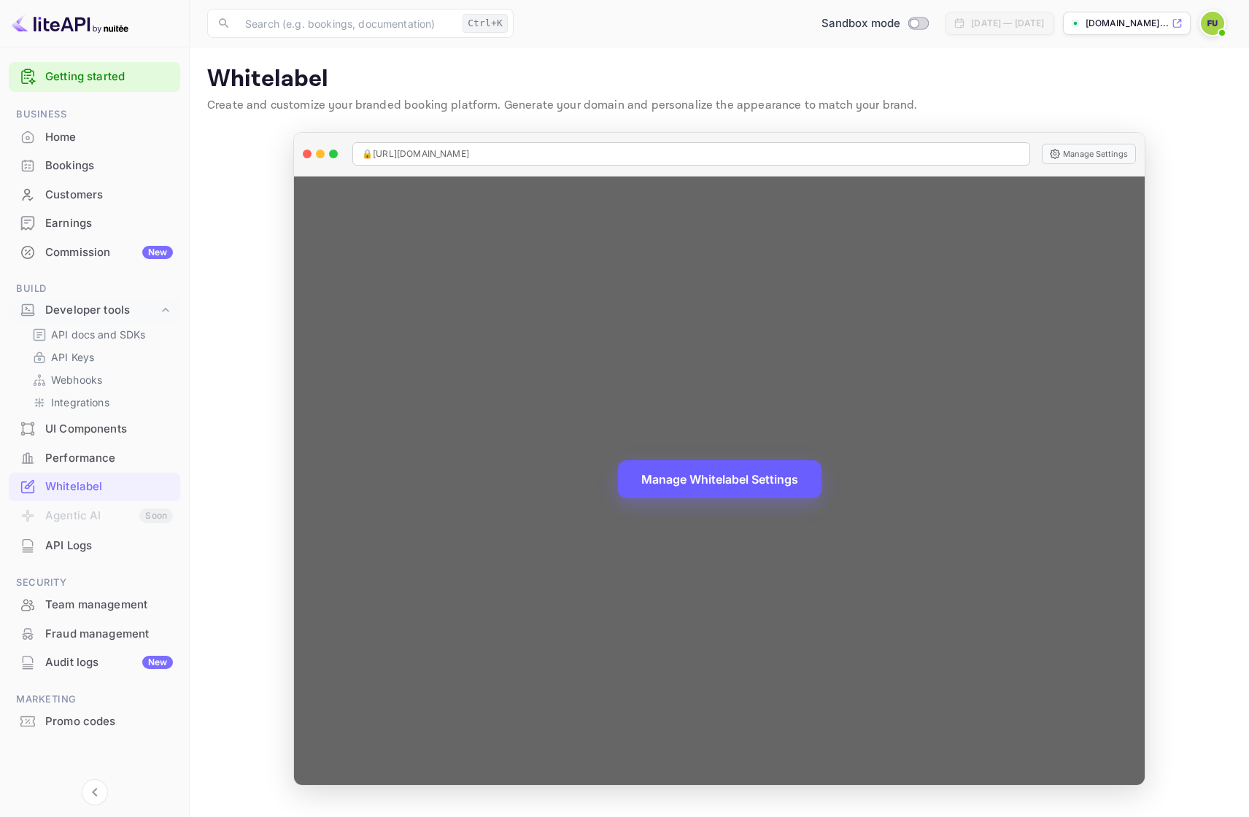
click at [720, 484] on button "Manage Whitelabel Settings" at bounding box center [719, 479] width 203 height 38
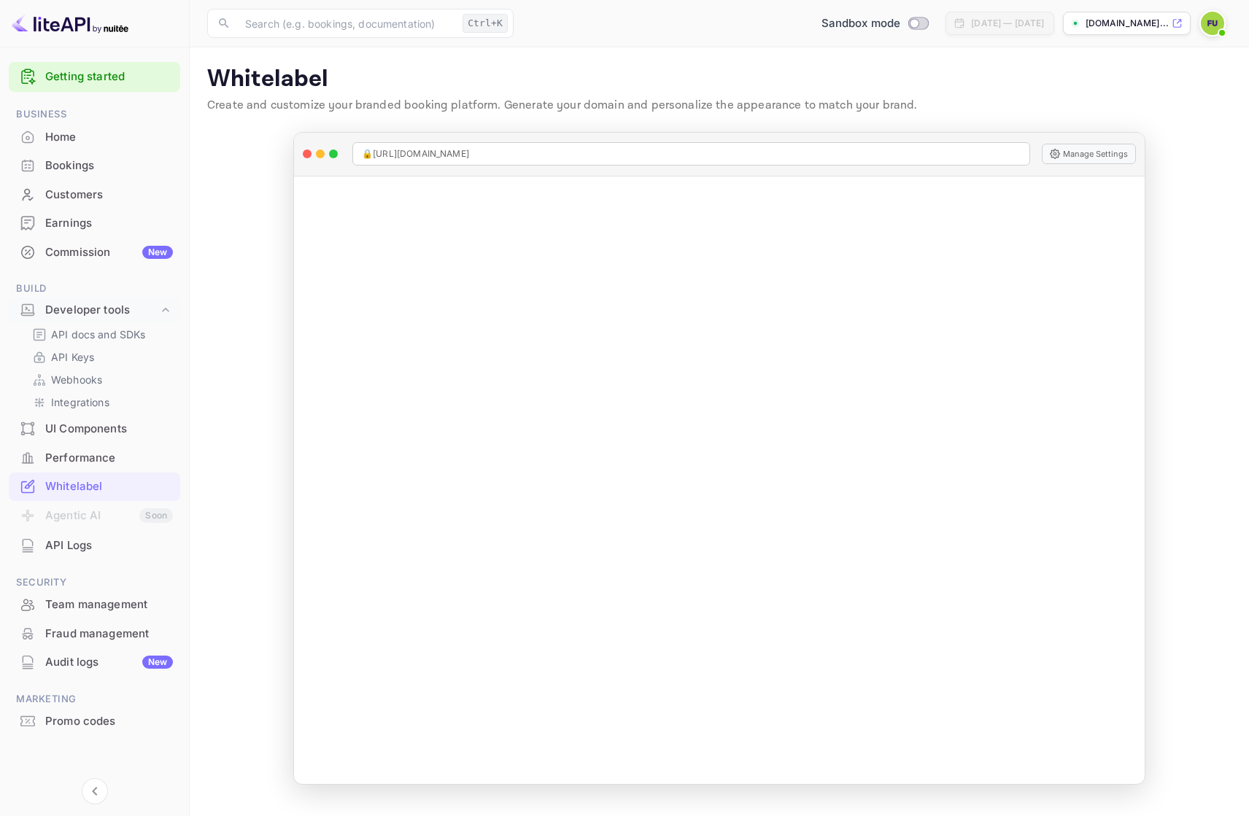
click at [96, 464] on div "Performance" at bounding box center [109, 458] width 128 height 17
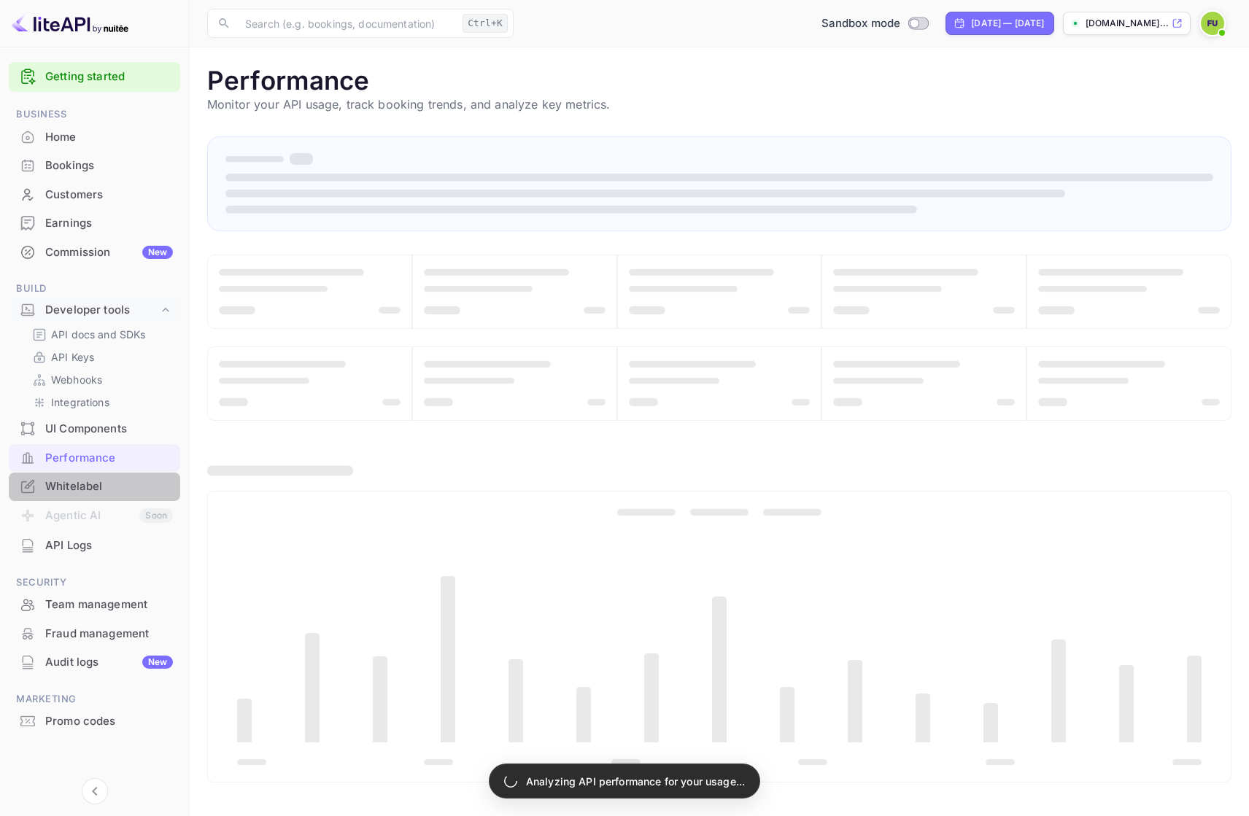
click at [93, 478] on div "Whitelabel" at bounding box center [109, 486] width 128 height 17
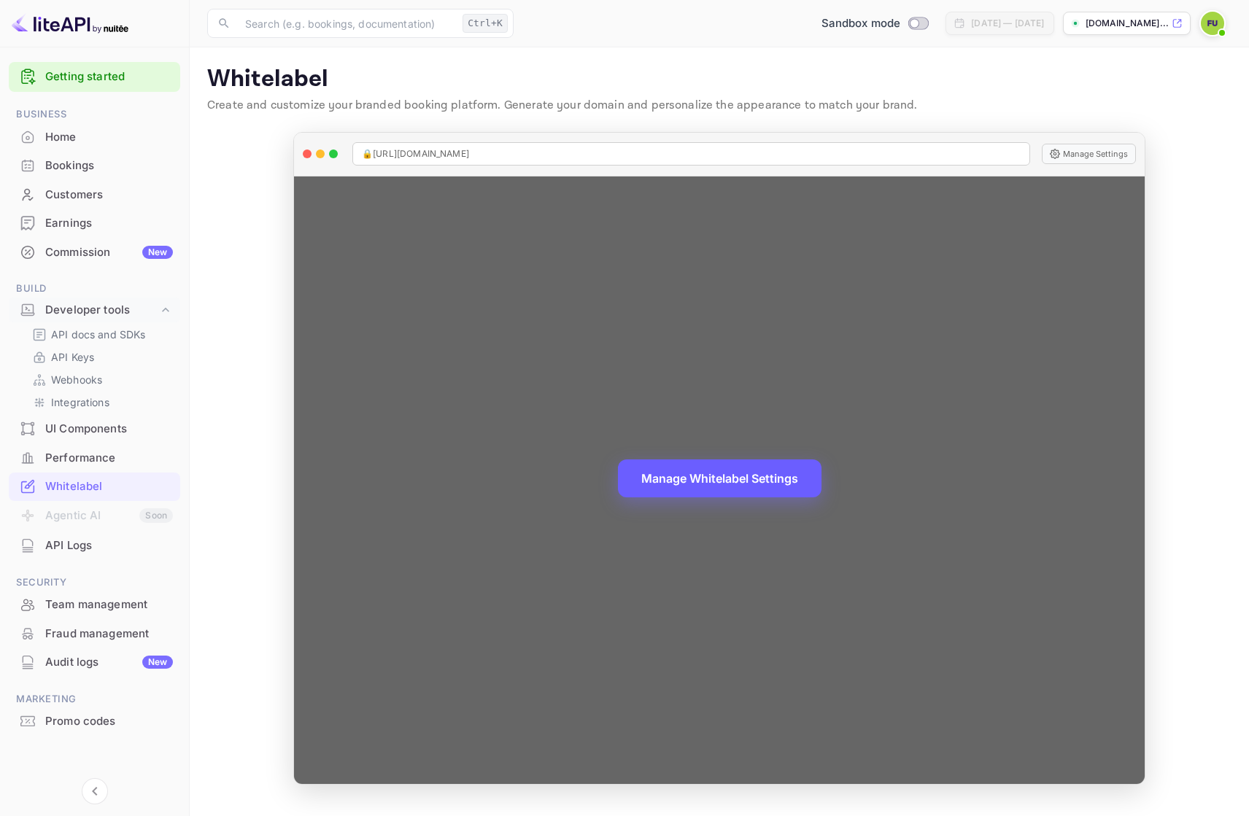
click at [717, 474] on button "Manage Whitelabel Settings" at bounding box center [719, 478] width 203 height 38
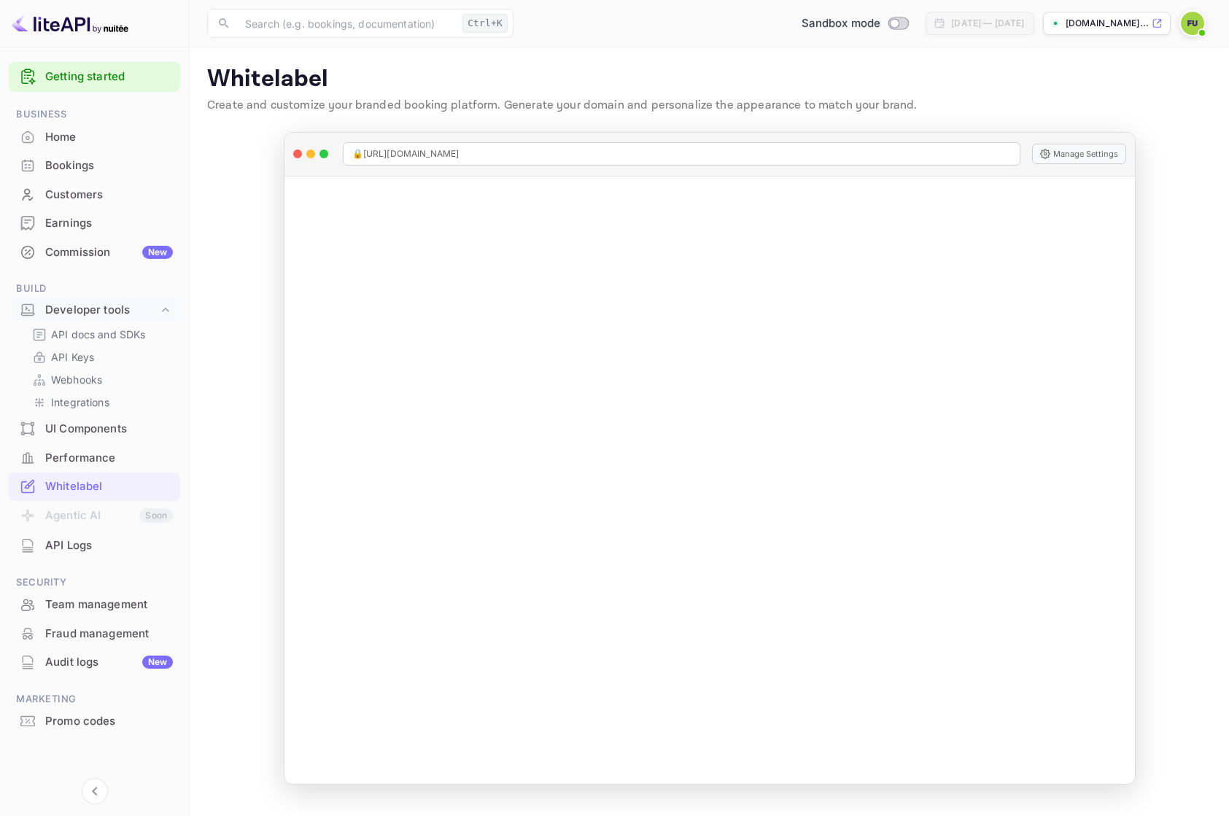
click at [125, 175] on div "Bookings" at bounding box center [94, 166] width 171 height 28
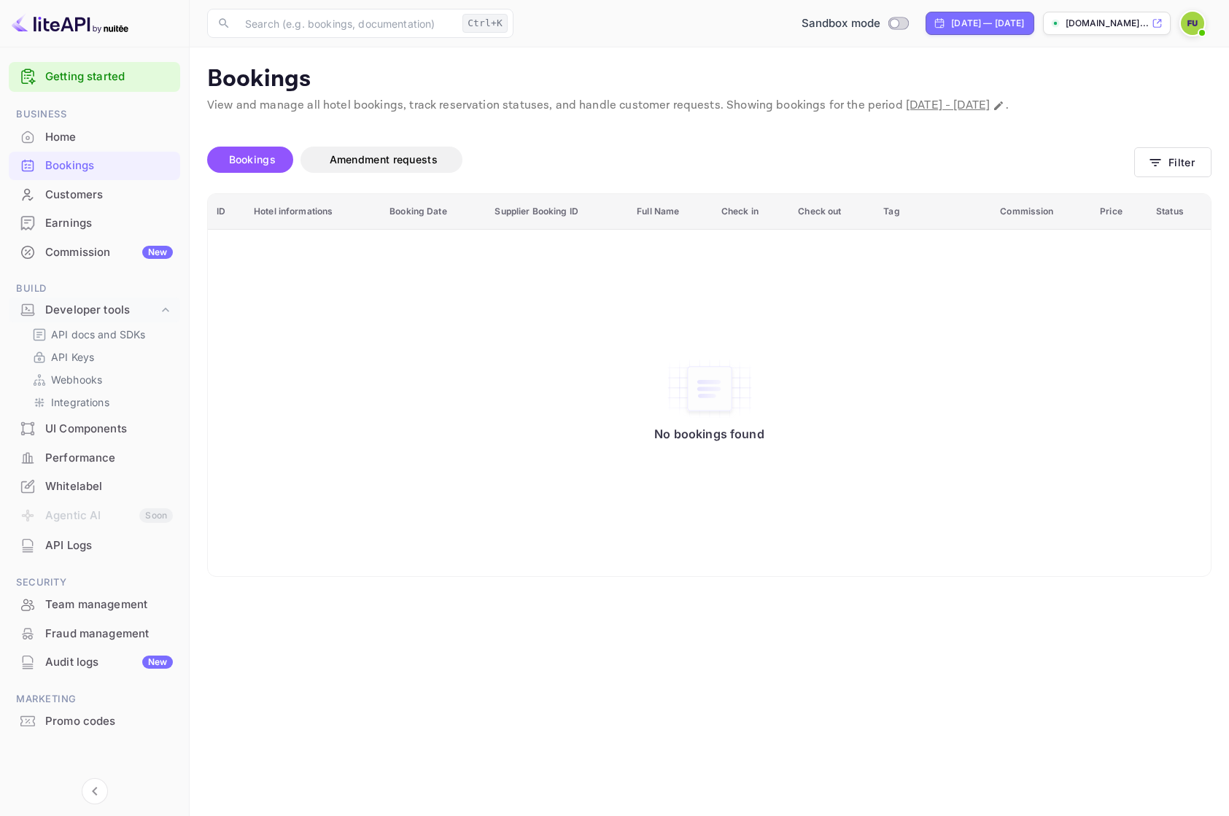
click at [117, 77] on link "Getting started" at bounding box center [109, 77] width 128 height 17
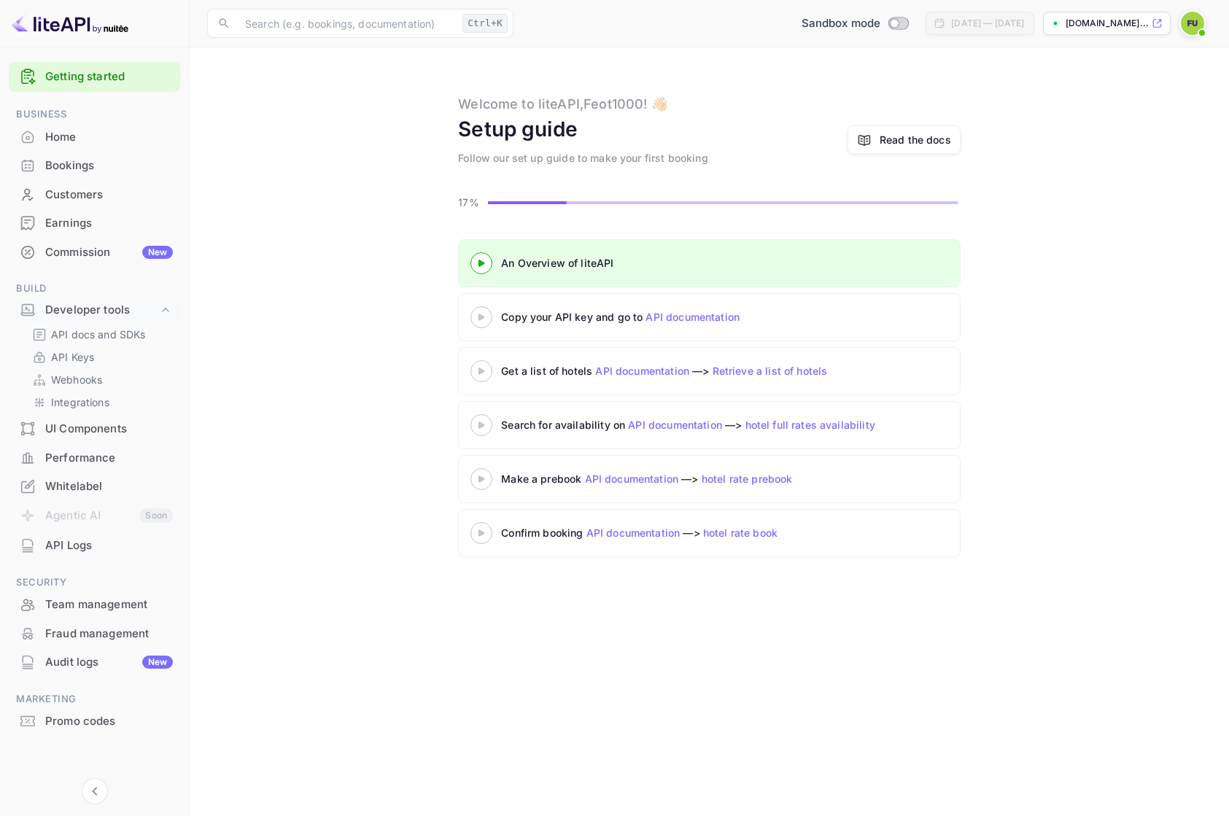
click at [519, 369] on div "Get a list of hotels API documentation —> Retrieve a list of hotels" at bounding box center [683, 370] width 365 height 15
click at [491, 376] on div at bounding box center [481, 371] width 51 height 18
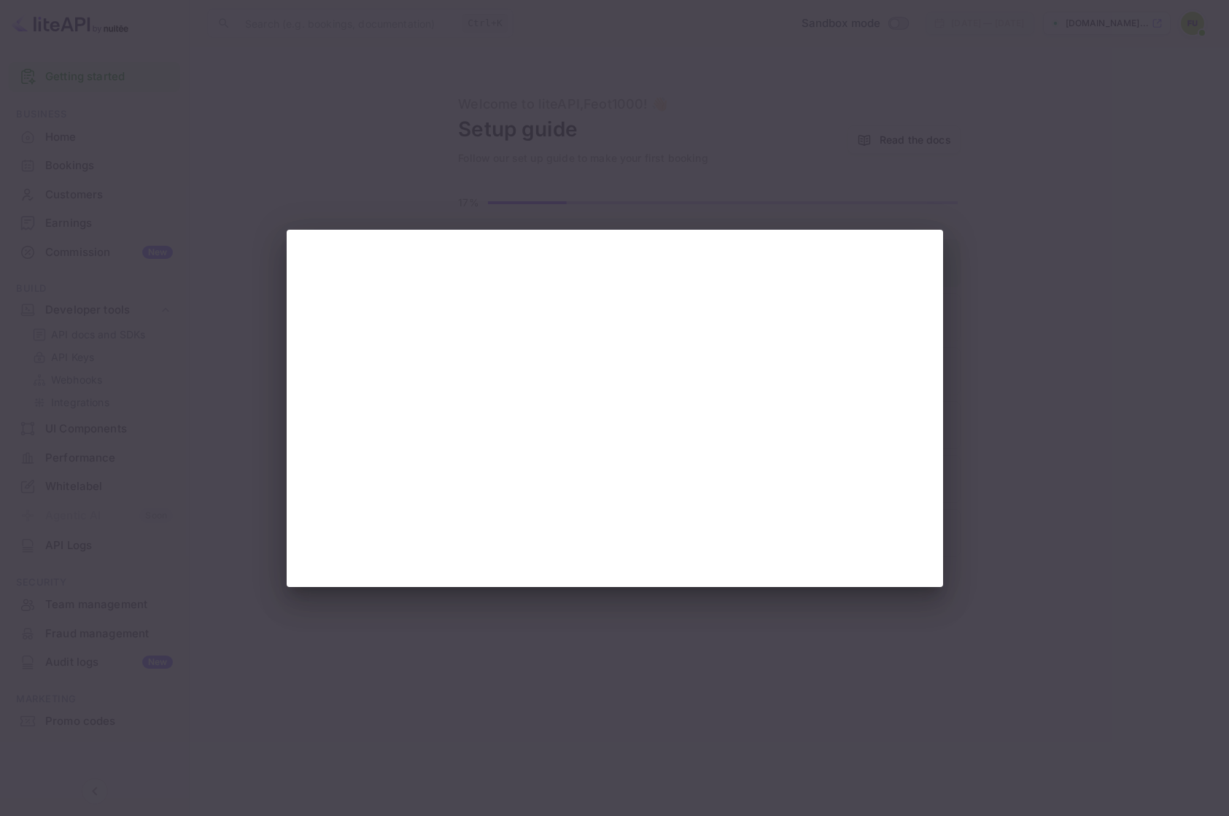
click at [626, 624] on div at bounding box center [614, 408] width 1229 height 816
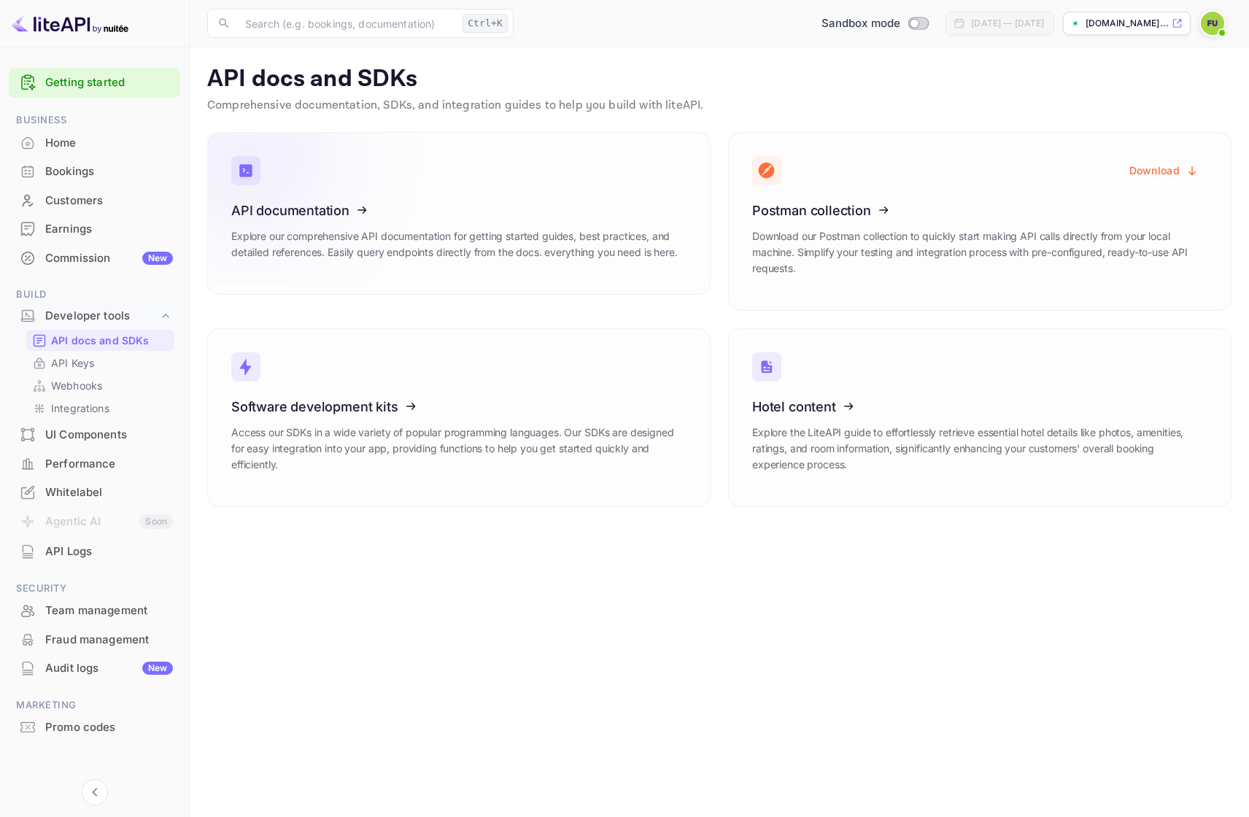
click at [376, 201] on icon at bounding box center [321, 208] width 227 height 150
click at [72, 351] on div "API docs and SDKs API Keys Webhooks Integrations" at bounding box center [94, 374] width 171 height 89
click at [72, 367] on p "API Keys" at bounding box center [72, 362] width 43 height 15
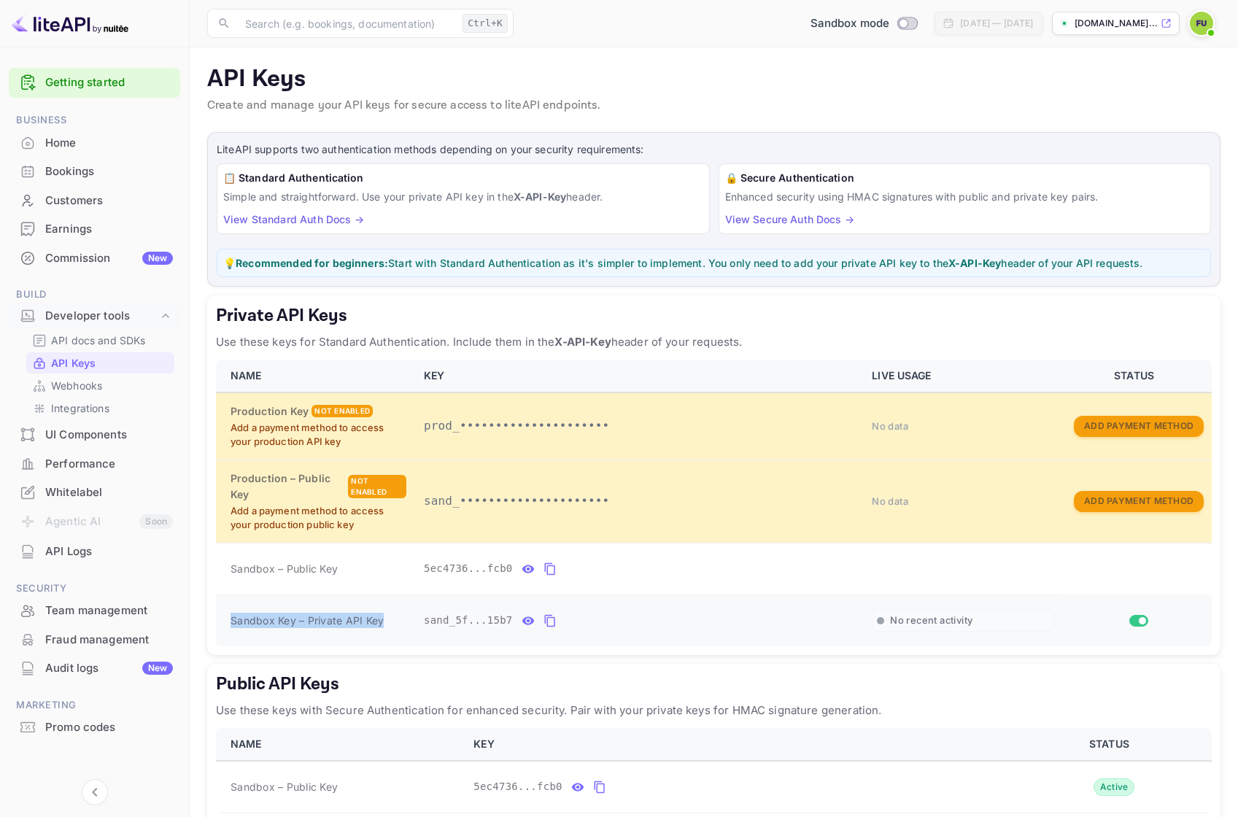
drag, startPoint x: 392, startPoint y: 618, endPoint x: 230, endPoint y: 623, distance: 162.0
click at [230, 623] on div "Sandbox Key – Private API Key" at bounding box center [318, 620] width 176 height 15
click at [546, 621] on icon "private api keys table" at bounding box center [549, 621] width 13 height 18
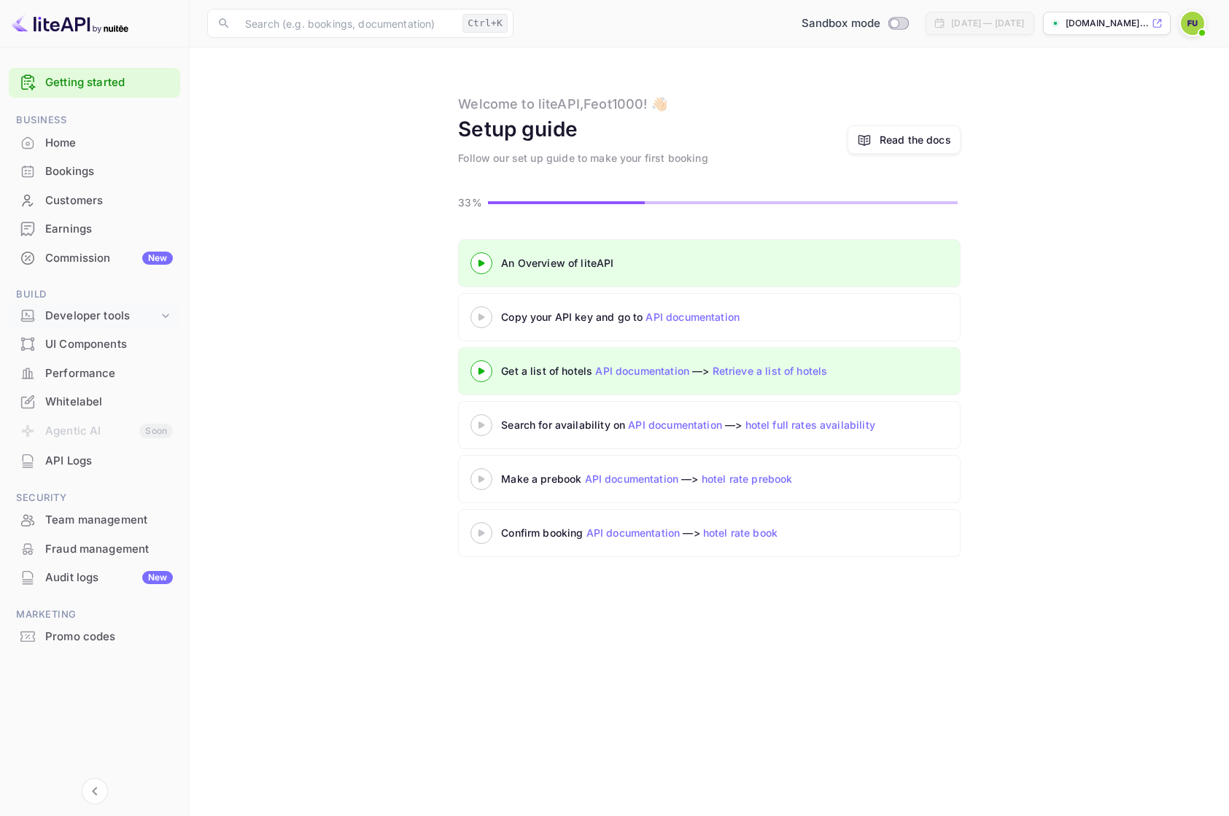
click at [172, 314] on icon at bounding box center [165, 315] width 15 height 15
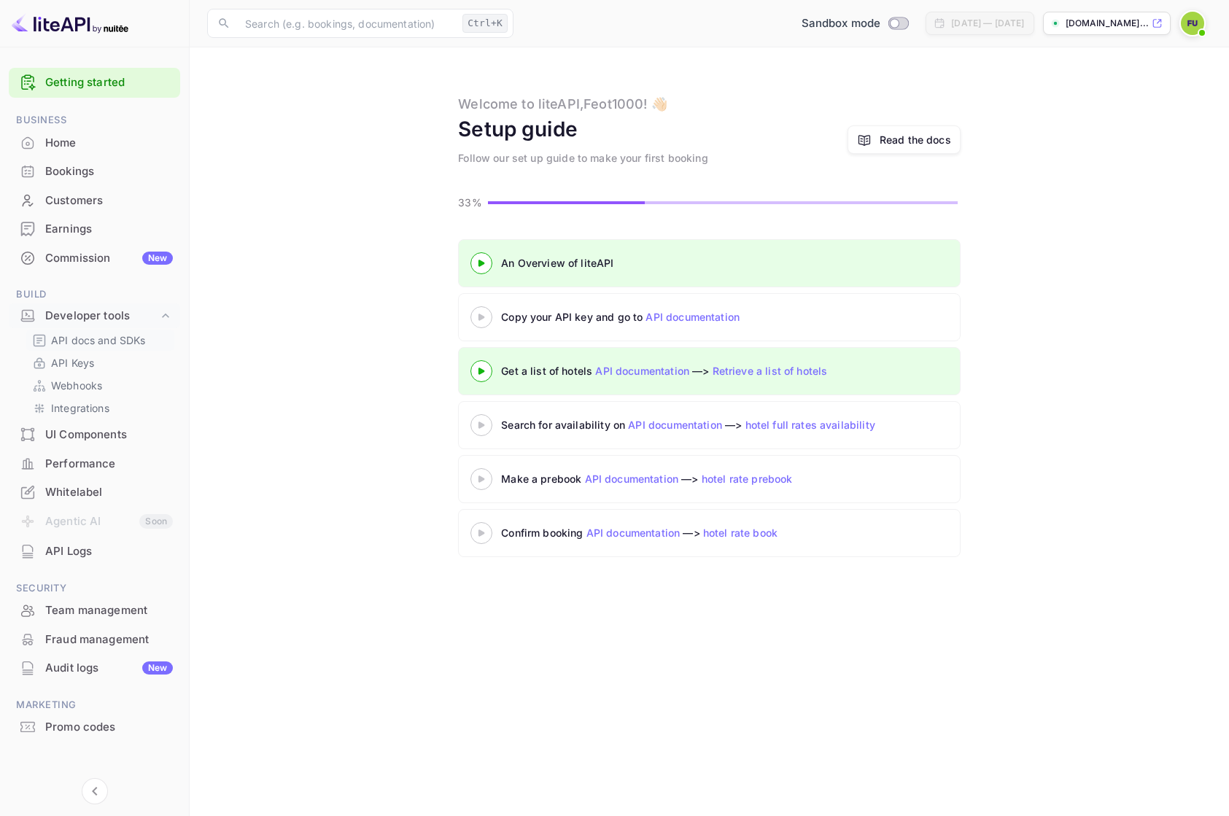
click at [118, 347] on p "API docs and SDKs" at bounding box center [98, 340] width 95 height 15
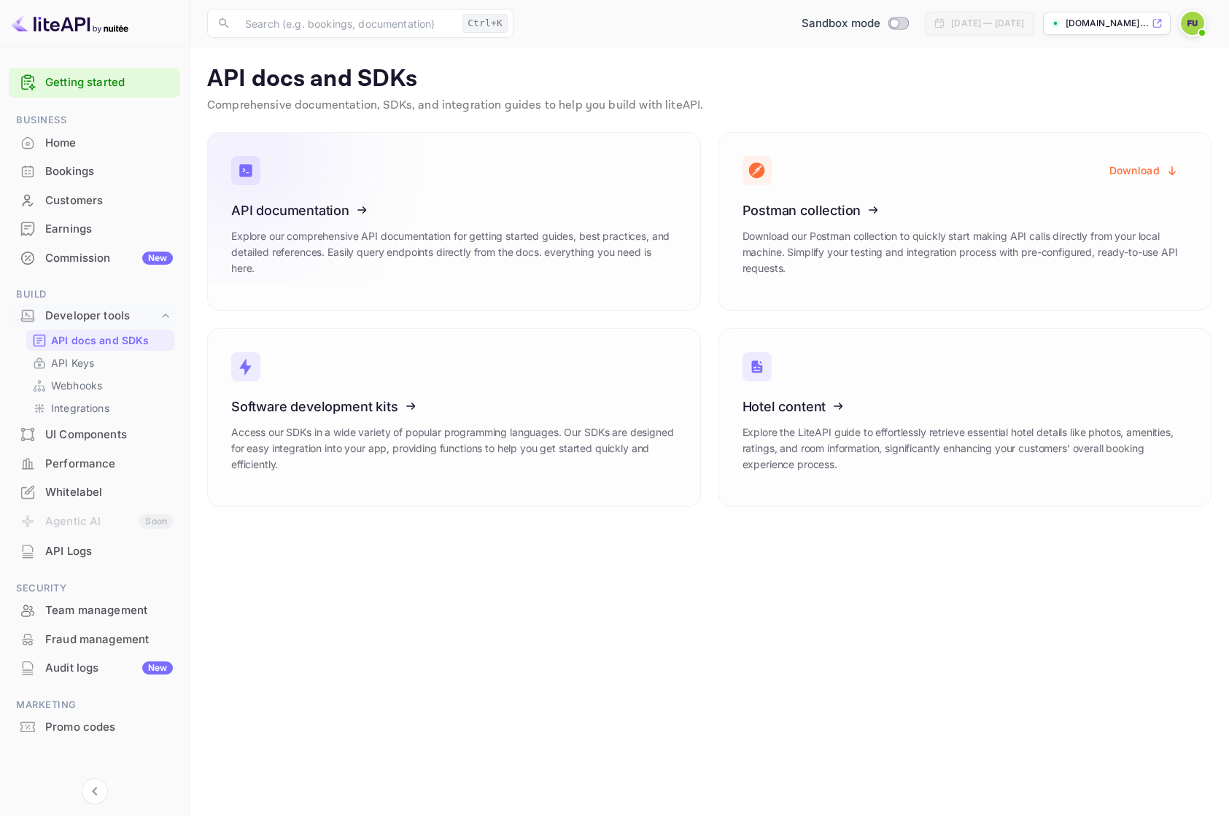
click at [508, 198] on link "API documentation Explore our comprehensive API documentation for getting start…" at bounding box center [454, 221] width 494 height 179
